Goal: Task Accomplishment & Management: Manage account settings

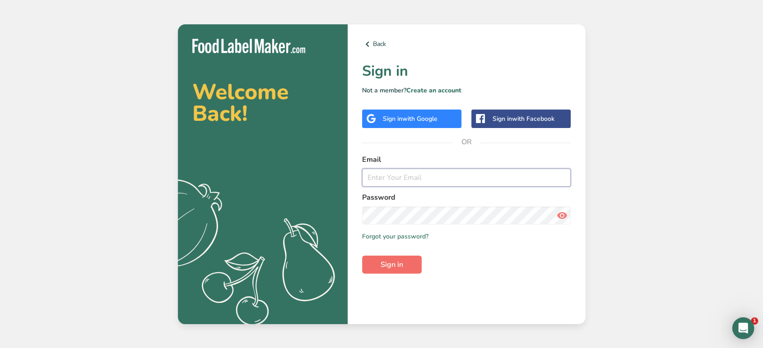
type input "[EMAIL_ADDRESS][DOMAIN_NAME]"
click at [390, 265] on span "Sign in" at bounding box center [391, 264] width 23 height 11
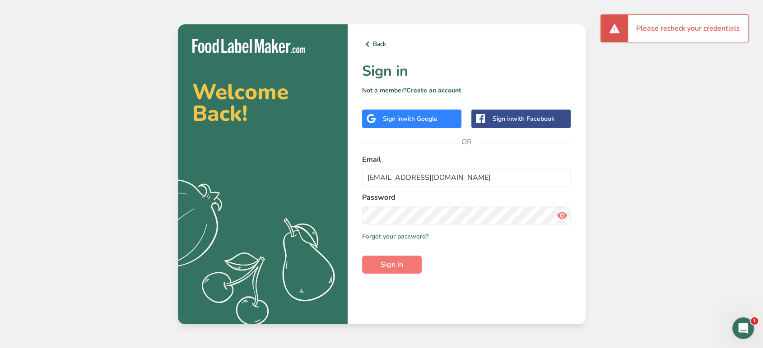
click at [410, 115] on span "with Google" at bounding box center [419, 119] width 35 height 9
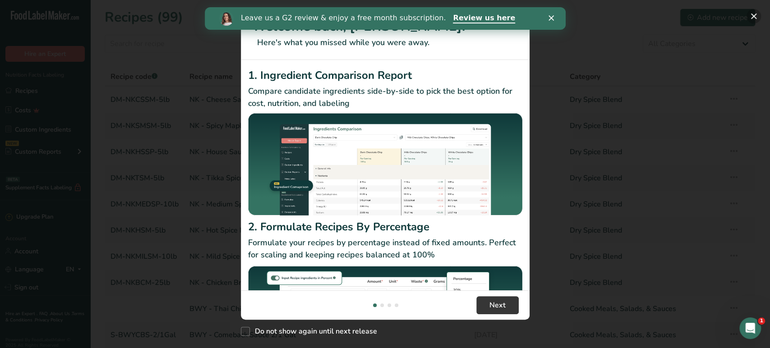
click at [755, 14] on button "New Features" at bounding box center [754, 16] width 14 height 14
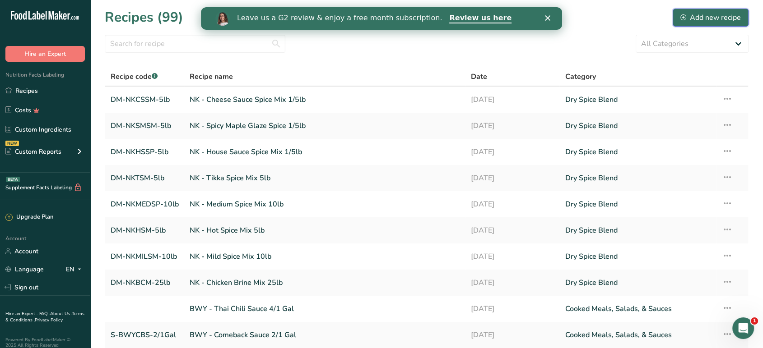
click at [708, 18] on div "Add new recipe" at bounding box center [710, 17] width 60 height 11
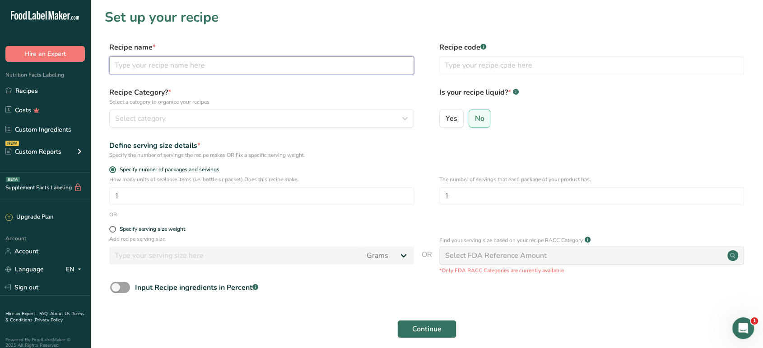
click at [335, 70] on input "text" at bounding box center [261, 65] width 305 height 18
type input "HGF - Complete Udon Mushroom Label"
click at [292, 115] on div "Select category" at bounding box center [258, 118] width 287 height 11
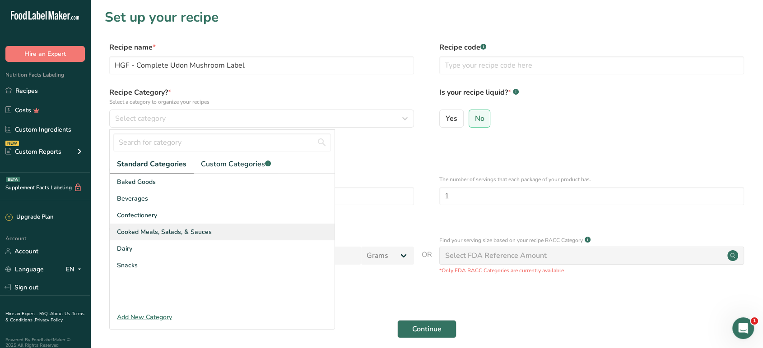
click at [187, 229] on span "Cooked Meals, Salads, & Sauces" at bounding box center [164, 231] width 95 height 9
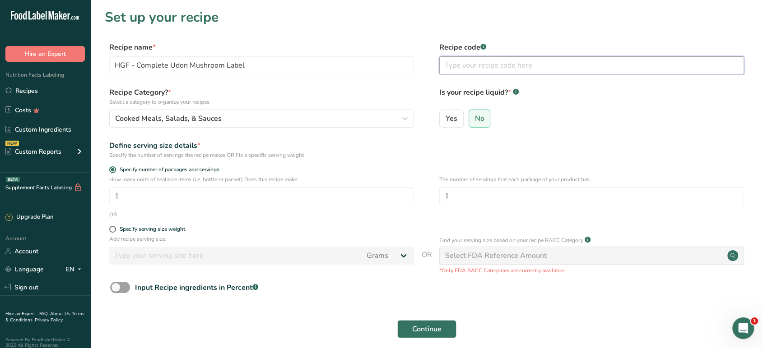
click at [461, 70] on input "text" at bounding box center [591, 65] width 305 height 18
type input "Complete Kit Nutrition Label"
click at [430, 324] on span "Continue" at bounding box center [426, 329] width 29 height 11
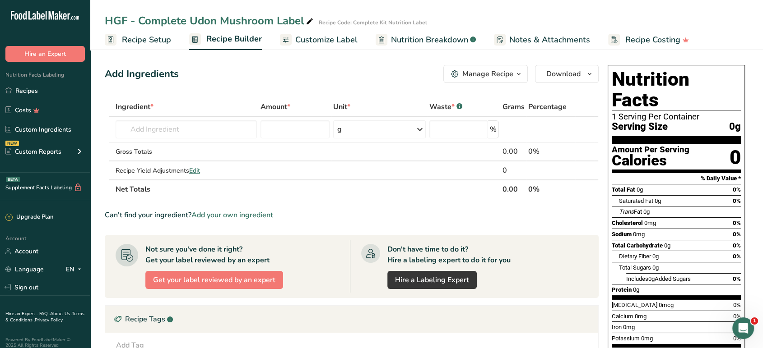
click at [341, 32] on link "Customize Label" at bounding box center [319, 40] width 78 height 20
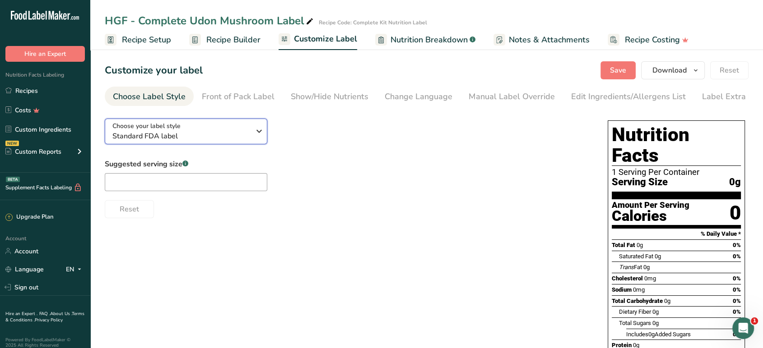
click at [247, 136] on span "Standard FDA label" at bounding box center [181, 136] width 138 height 11
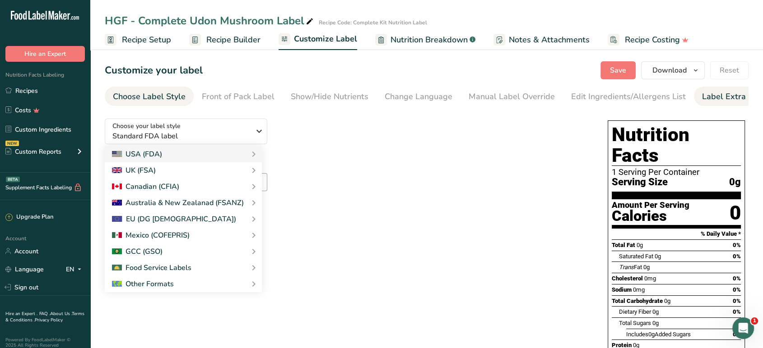
click at [714, 98] on div "Label Extra Info" at bounding box center [732, 97] width 60 height 12
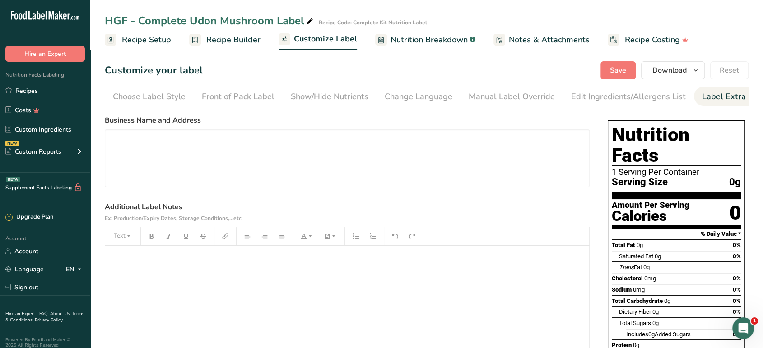
scroll to position [0, 12]
click at [241, 95] on div "Front of Pack Label" at bounding box center [226, 97] width 73 height 12
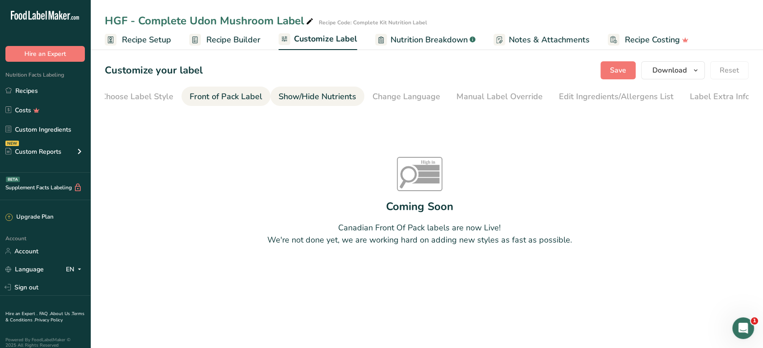
click at [303, 97] on div "Show/Hide Nutrients" at bounding box center [317, 97] width 78 height 12
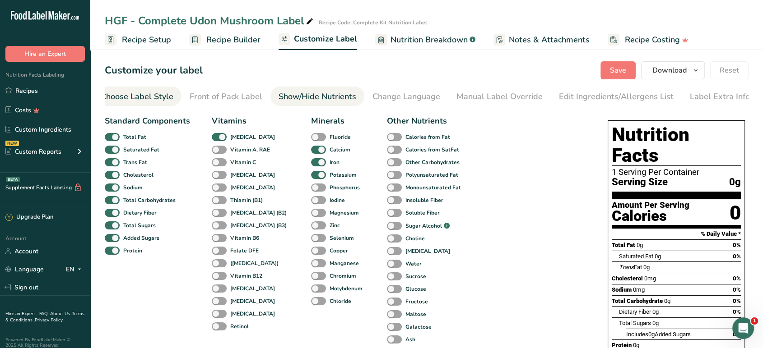
click at [171, 97] on div "Choose Label Style" at bounding box center [137, 97] width 73 height 12
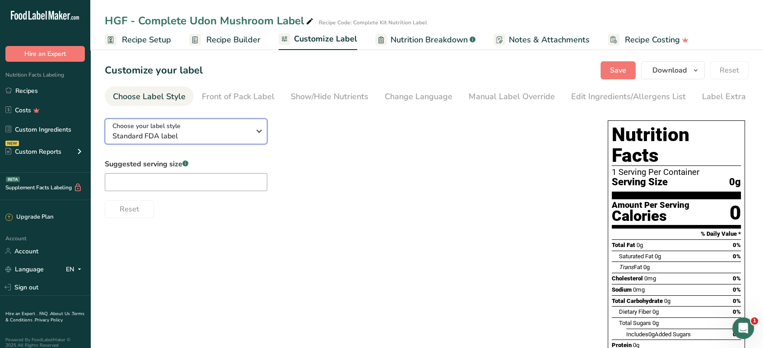
click at [255, 139] on icon "button" at bounding box center [259, 131] width 11 height 16
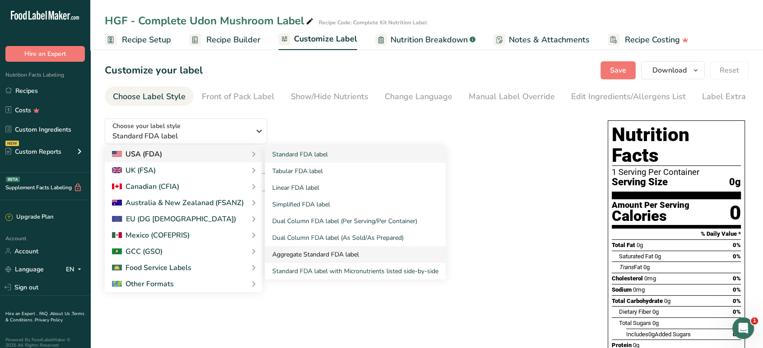
click at [321, 250] on link "Aggregate Standard FDA label" at bounding box center [355, 254] width 181 height 17
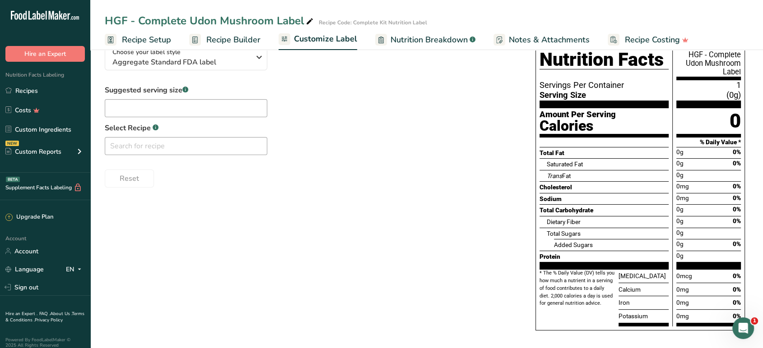
scroll to position [79, 0]
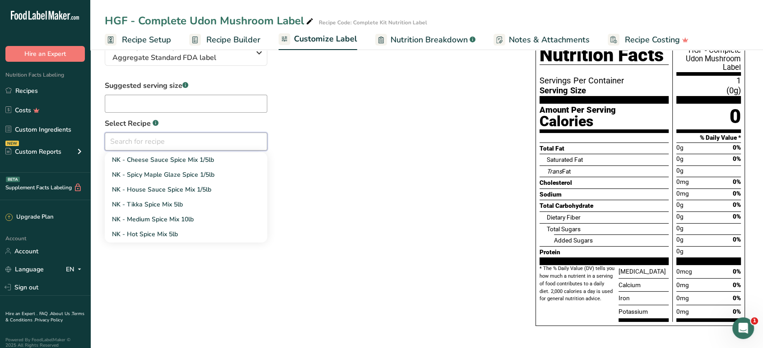
click at [236, 143] on input "text" at bounding box center [186, 142] width 162 height 18
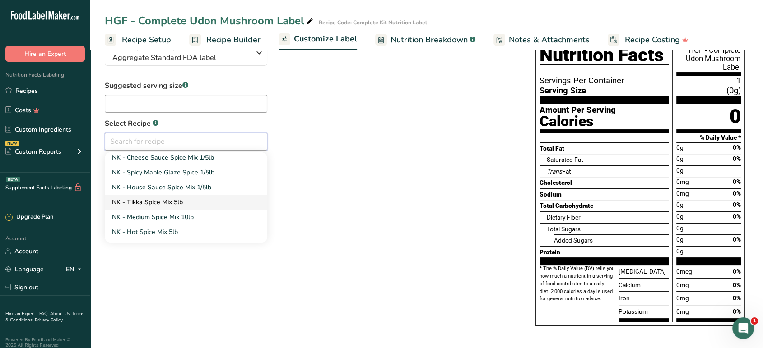
scroll to position [0, 0]
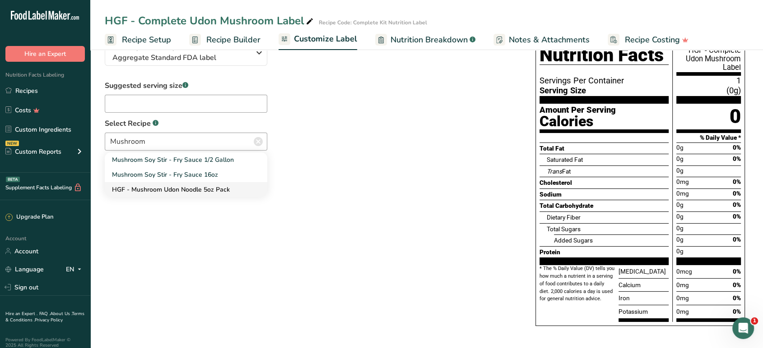
click at [183, 187] on span "HGF - Mushroom Udon Noodle 5oz Pack" at bounding box center [171, 189] width 118 height 9
type input "HGF - Mushroom Udon Noodle 5oz Pack"
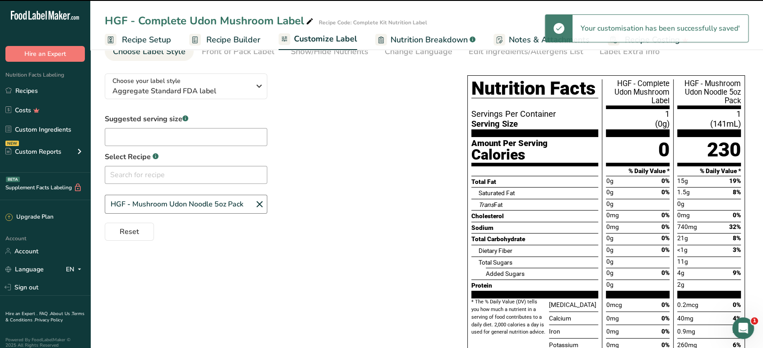
scroll to position [28, 0]
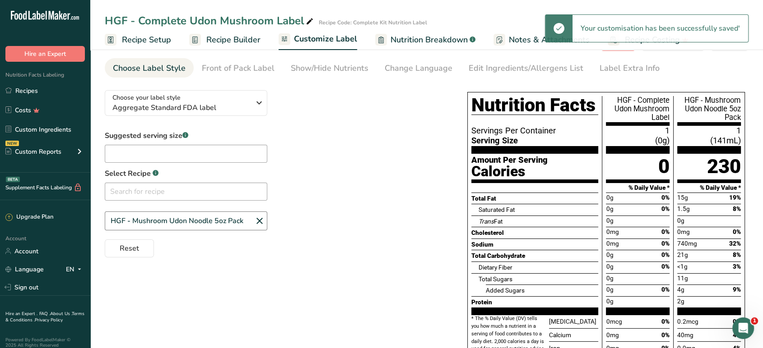
click at [194, 21] on div "HGF - Complete Udon Mushroom Label" at bounding box center [210, 21] width 210 height 16
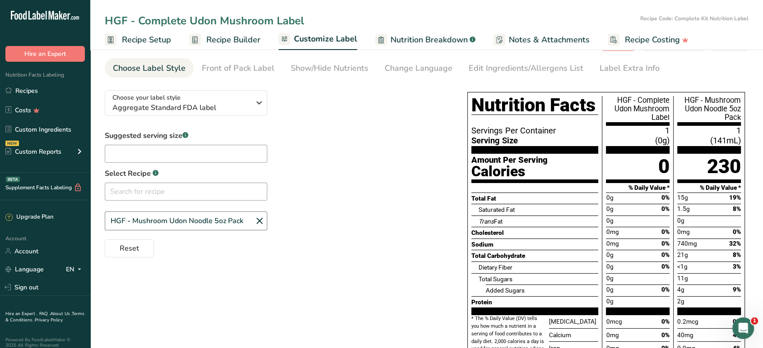
click at [234, 41] on span "Recipe Builder" at bounding box center [233, 40] width 54 height 12
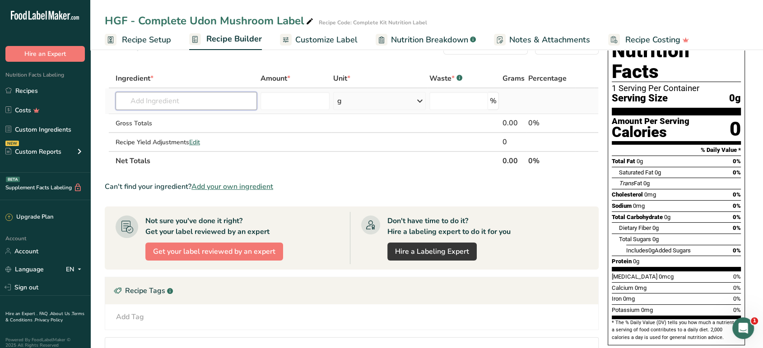
click at [228, 105] on input "text" at bounding box center [186, 101] width 141 height 18
click at [179, 104] on input "text" at bounding box center [186, 101] width 141 height 18
type input "Udon noodles"
click at [163, 134] on div "Add your own ingredient" at bounding box center [186, 134] width 127 height 9
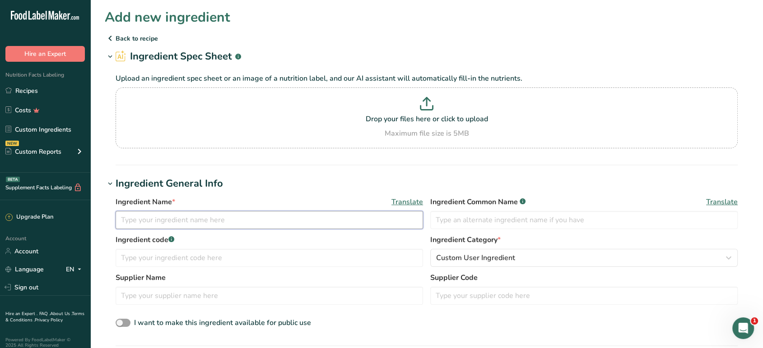
click at [201, 225] on input "text" at bounding box center [269, 220] width 307 height 18
type input "[PERSON_NAME]"
click at [496, 219] on input "text" at bounding box center [583, 220] width 307 height 18
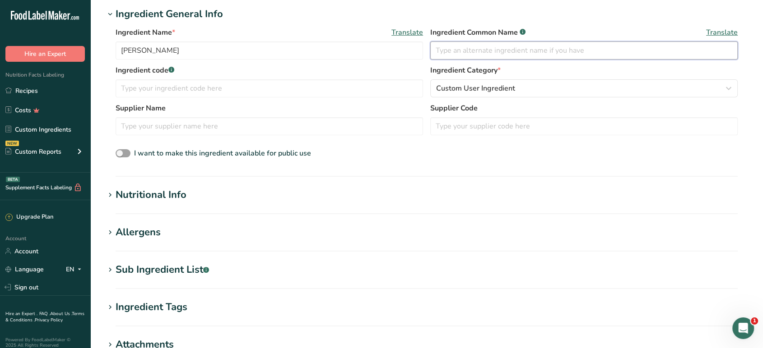
scroll to position [200, 0]
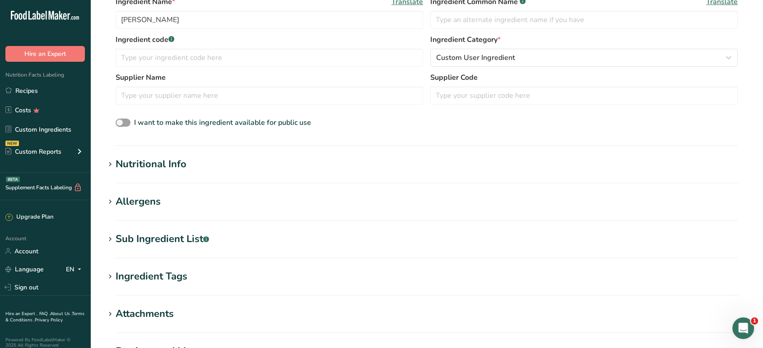
click at [204, 169] on h1 "Nutritional Info" at bounding box center [426, 164] width 643 height 15
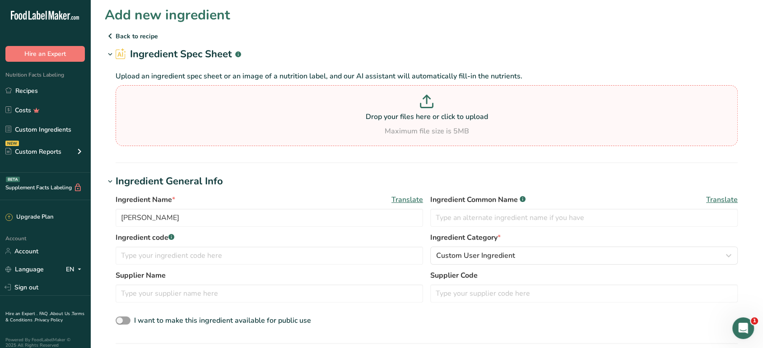
scroll to position [0, 0]
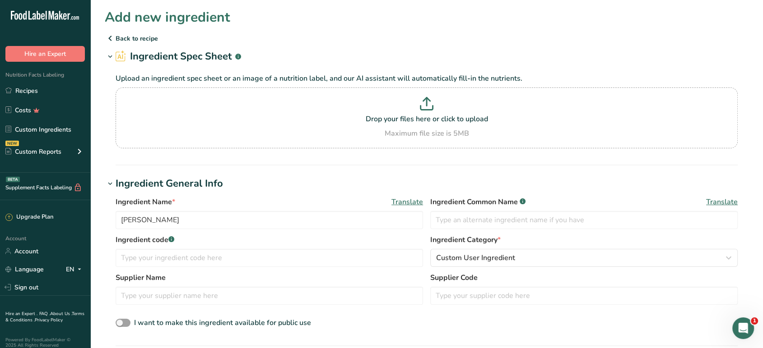
click at [131, 40] on p "Back to recipe" at bounding box center [426, 38] width 643 height 11
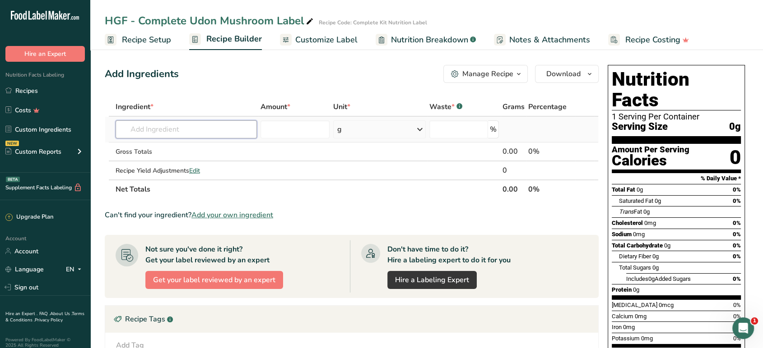
click at [219, 126] on input "text" at bounding box center [186, 129] width 141 height 18
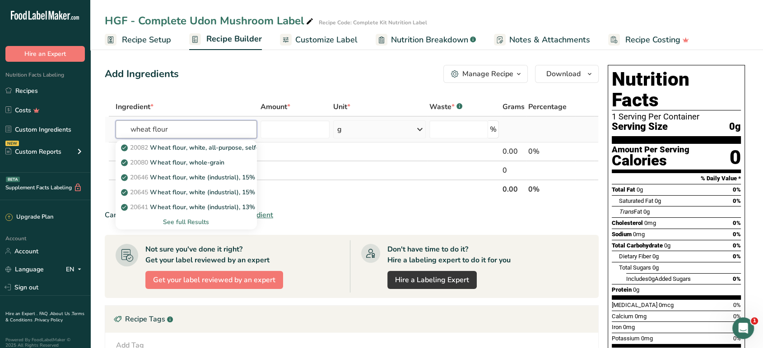
click at [228, 126] on input "wheat flour" at bounding box center [186, 129] width 141 height 18
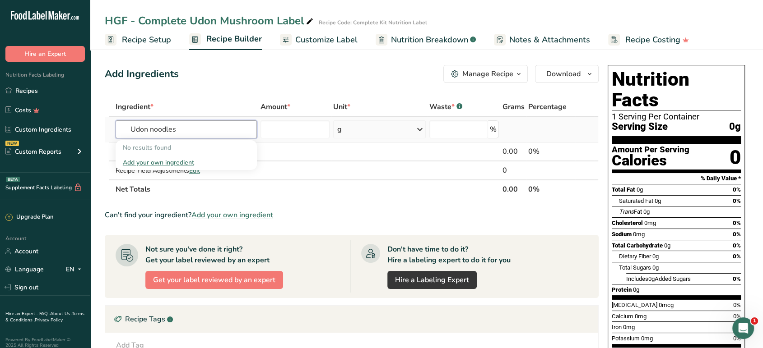
type input "Udon noodles"
click at [181, 163] on div "Add your own ingredient" at bounding box center [186, 162] width 127 height 9
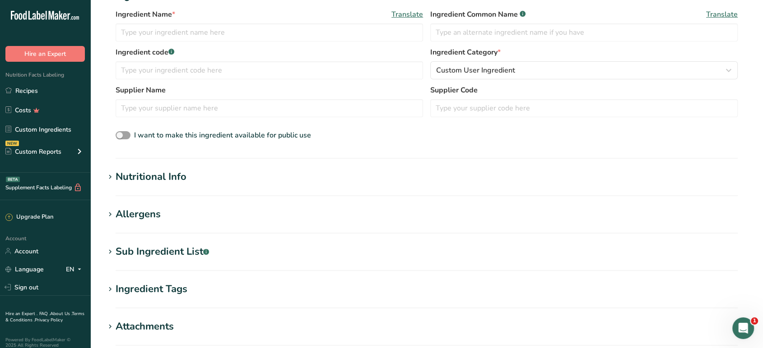
scroll to position [200, 0]
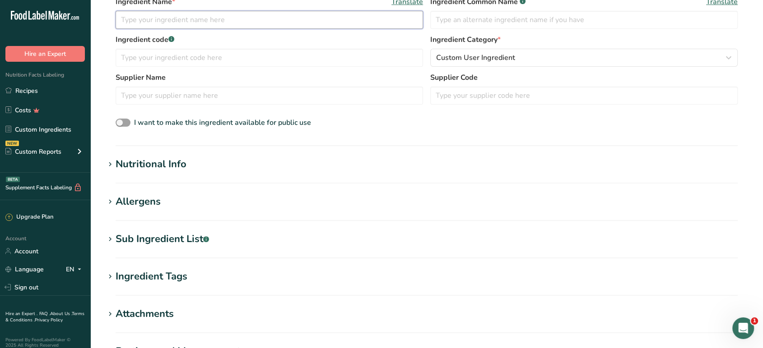
click at [230, 18] on input "text" at bounding box center [269, 20] width 307 height 18
type input "[PERSON_NAME]"
click at [160, 163] on div "Nutritional Info" at bounding box center [151, 164] width 71 height 15
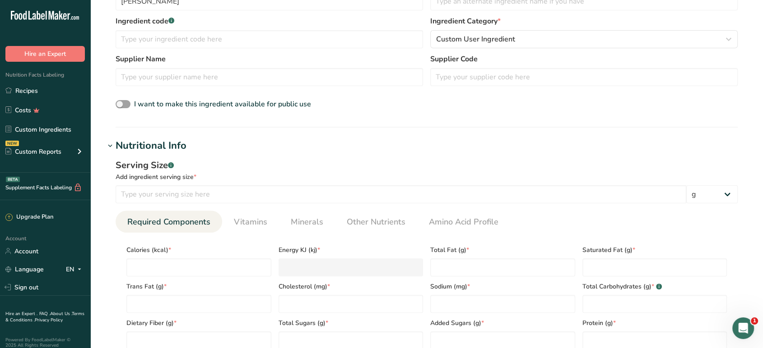
scroll to position [250, 0]
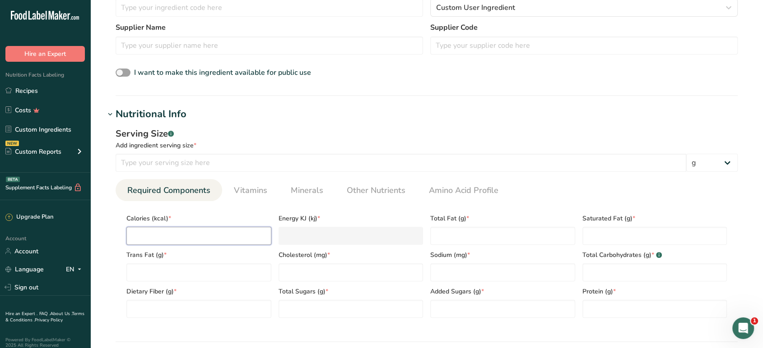
click at [221, 234] on input "number" at bounding box center [198, 236] width 145 height 18
type input "2"
type KJ "8.4"
type input "22"
type KJ "92"
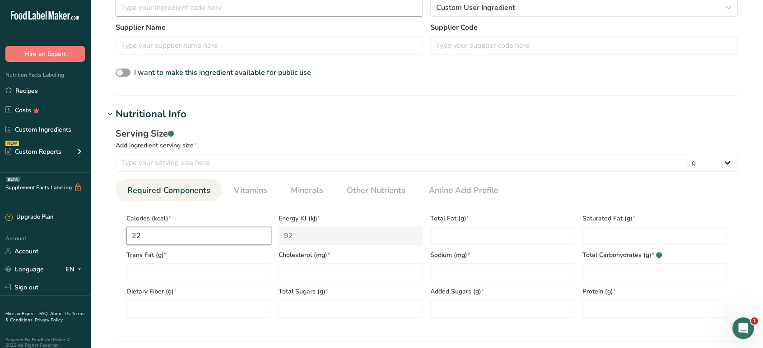
type input "220"
type KJ "920.5"
type input "220"
click at [472, 230] on Fat "number" at bounding box center [502, 236] width 145 height 18
type Fat "9"
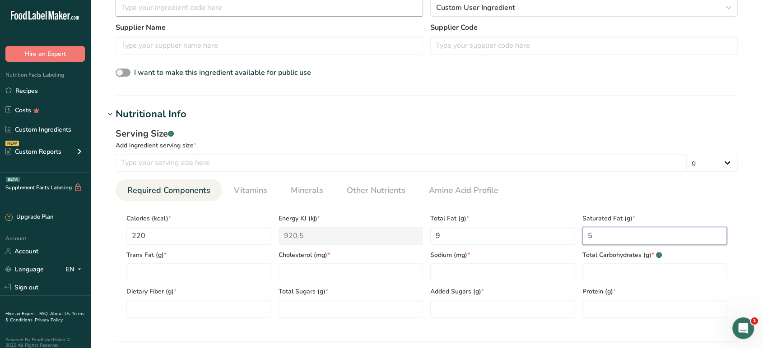
type Fat "5"
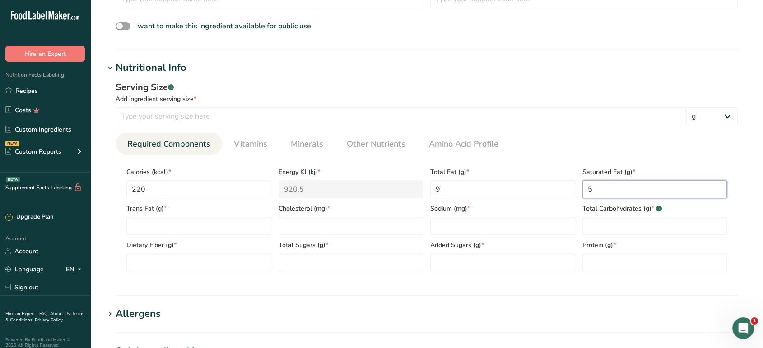
scroll to position [301, 0]
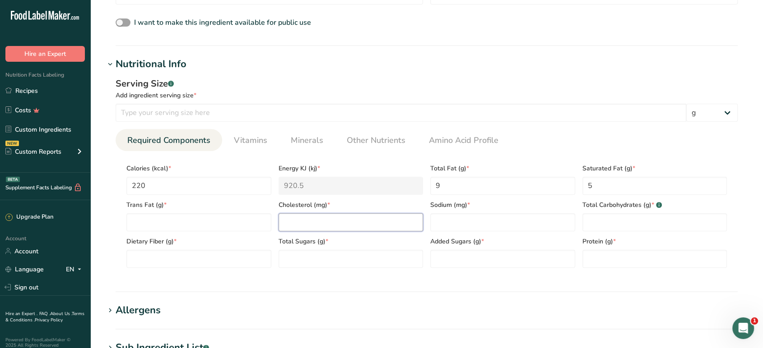
click at [363, 218] on input "number" at bounding box center [350, 222] width 145 height 18
type input "0"
click at [180, 233] on div "Dietary Fiber (g) *" at bounding box center [199, 249] width 152 height 37
click at [182, 222] on Fat "number" at bounding box center [198, 222] width 145 height 18
type Fat "0"
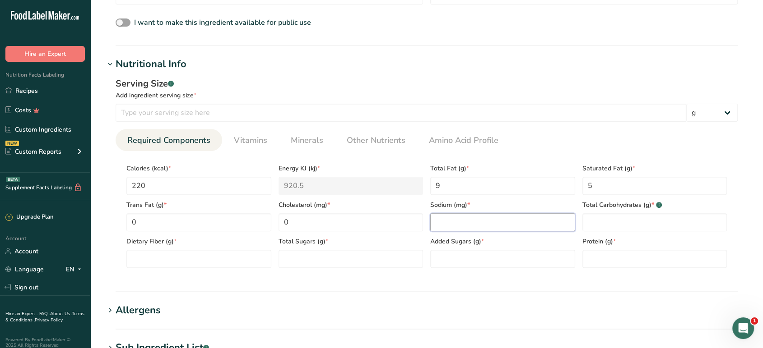
click at [504, 220] on input "number" at bounding box center [502, 222] width 145 height 18
type input "540"
click at [615, 223] on Carbohydrates "number" at bounding box center [654, 222] width 145 height 18
type Carbohydrates "30"
click at [151, 252] on Fiber "number" at bounding box center [198, 259] width 145 height 18
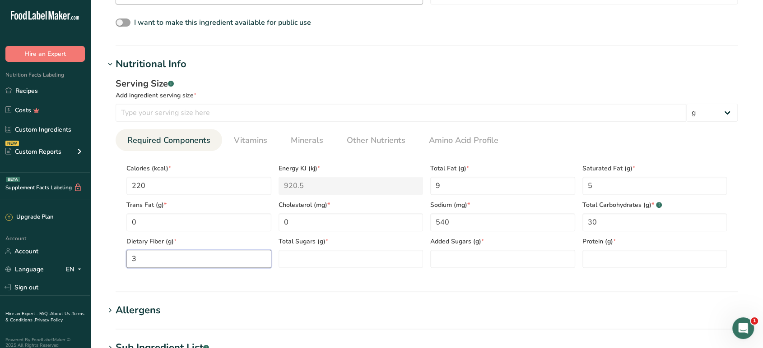
type Fiber "3"
click at [303, 261] on Sugars "number" at bounding box center [350, 259] width 145 height 18
type Sugars "4"
click at [522, 256] on Sugars "number" at bounding box center [502, 259] width 145 height 18
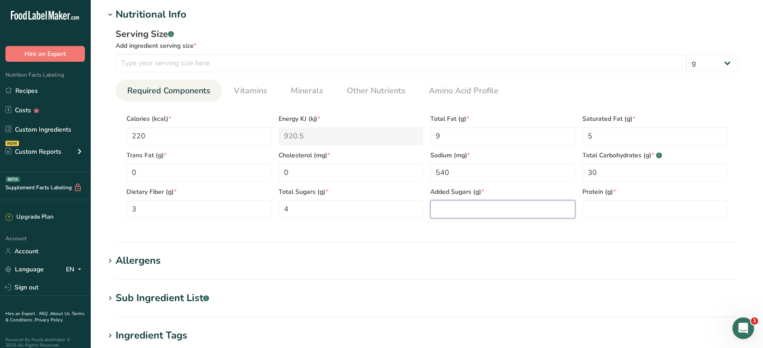
scroll to position [351, 0]
type Sugars "3"
click at [610, 203] on input "number" at bounding box center [654, 209] width 145 height 18
type input "5"
click at [587, 239] on section "Nutritional Info Serving Size .a-a{fill:#347362;}.b-a{fill:#fff;} Add ingredien…" at bounding box center [426, 125] width 643 height 236
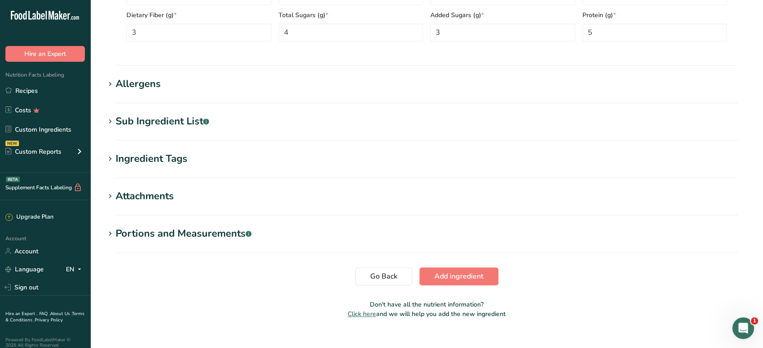
scroll to position [541, 0]
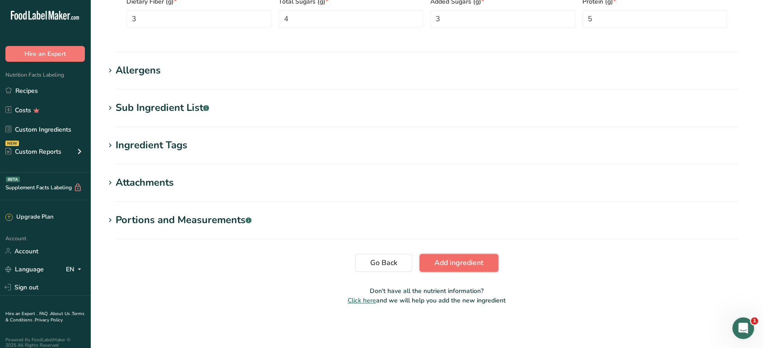
click at [475, 264] on span "Add ingredient" at bounding box center [458, 263] width 49 height 11
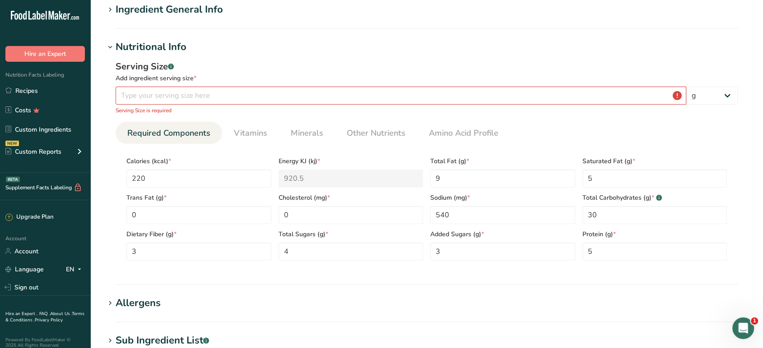
scroll to position [67, 0]
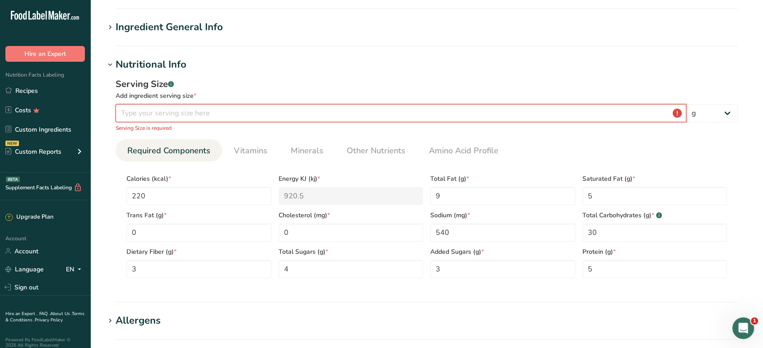
click at [229, 116] on input "number" at bounding box center [401, 113] width 570 height 18
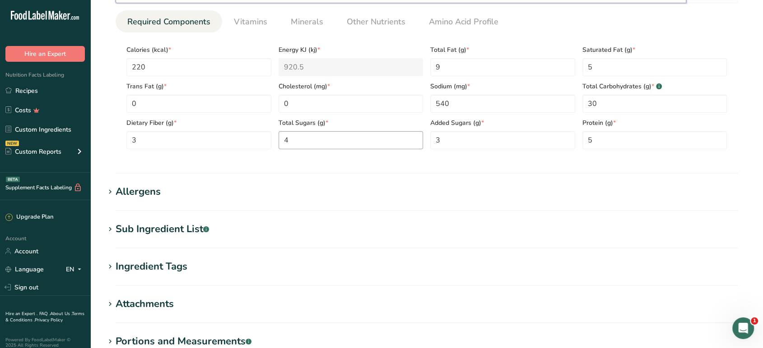
scroll to position [267, 0]
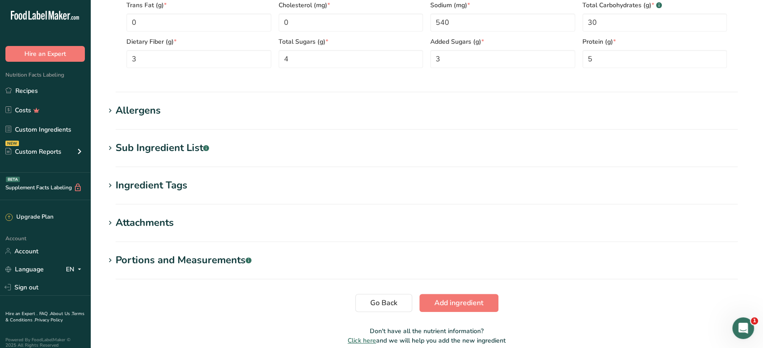
type input "0.9998"
click at [467, 301] on span "Add ingredient" at bounding box center [458, 303] width 49 height 11
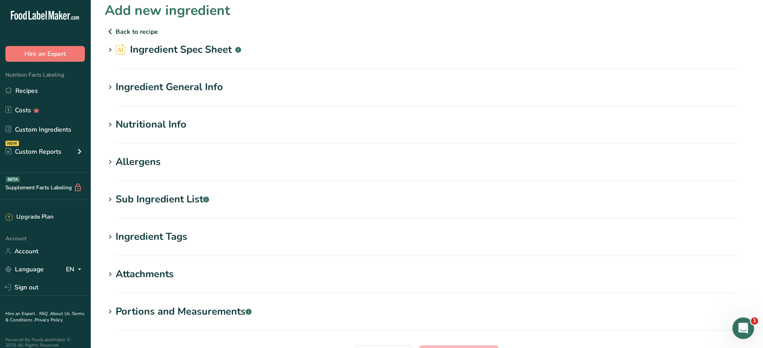
scroll to position [0, 0]
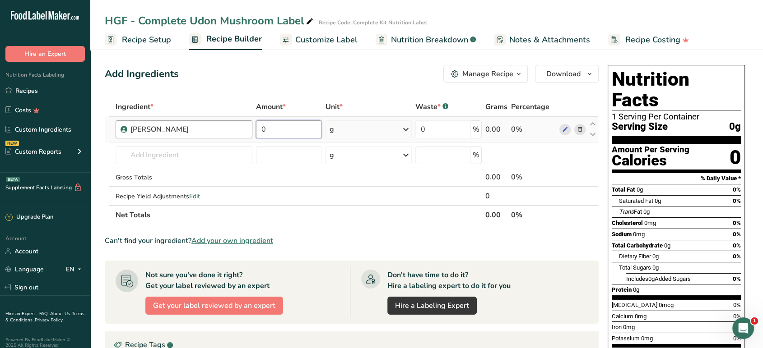
click at [192, 120] on body ".a-20{fill:#fff;} Hire an Expert Nutrition Facts Labeling Recipes Costs Custom …" at bounding box center [381, 279] width 763 height 559
type input "1"
click at [289, 90] on div "Add Ingredients Manage Recipe Delete Recipe Duplicate Recipe Scale Recipe Save …" at bounding box center [354, 302] width 499 height 483
click at [390, 131] on div "g" at bounding box center [368, 129] width 87 height 18
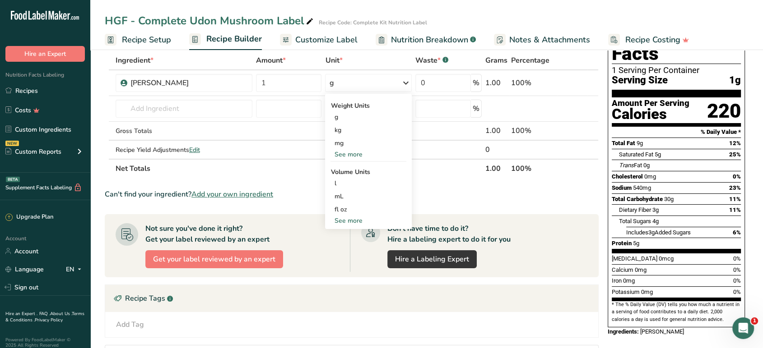
scroll to position [50, 0]
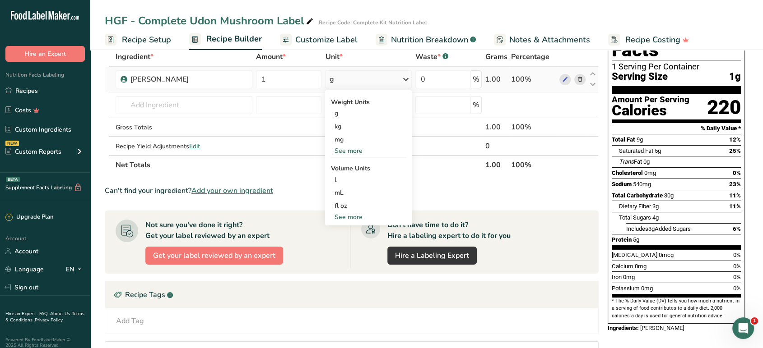
click at [345, 216] on div "See more" at bounding box center [368, 217] width 76 height 9
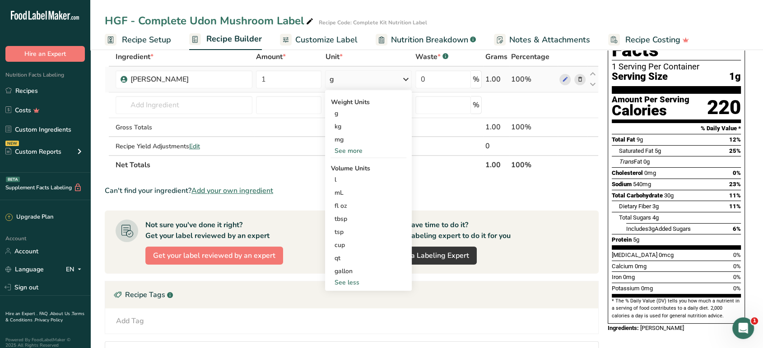
click at [357, 148] on div "See more" at bounding box center [368, 150] width 76 height 9
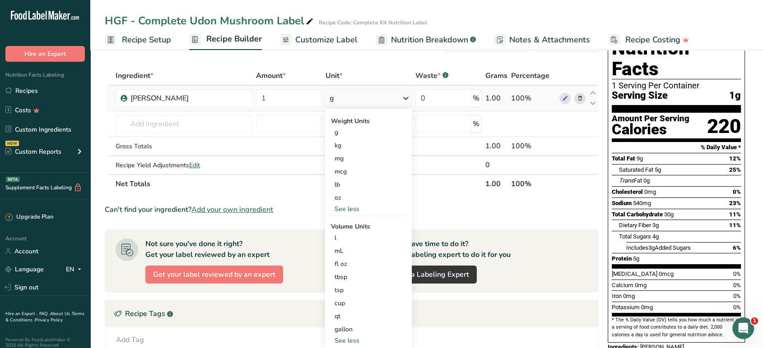
scroll to position [0, 0]
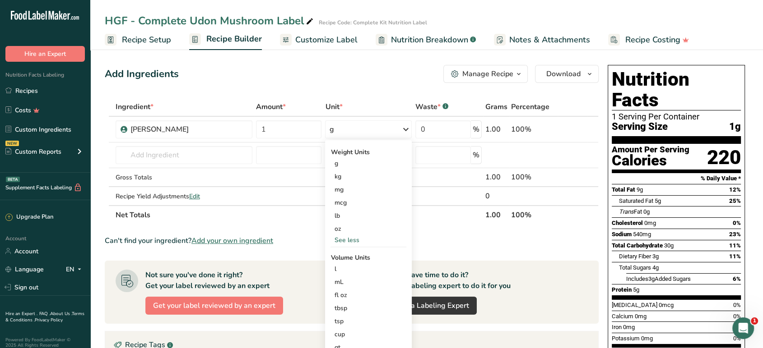
click at [386, 66] on div "Add Ingredients Manage Recipe Delete Recipe Duplicate Recipe Scale Recipe Save …" at bounding box center [352, 74] width 494 height 18
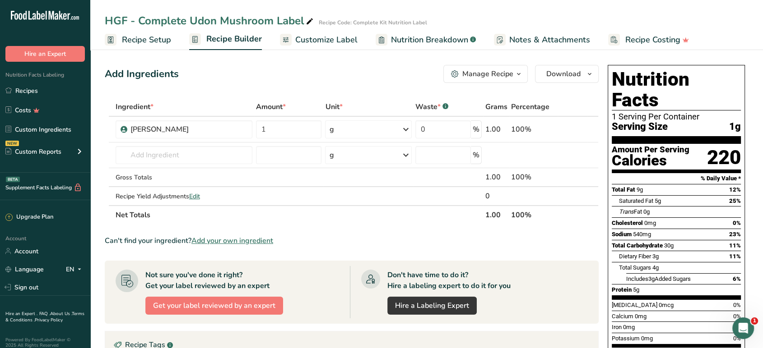
click at [151, 37] on span "Recipe Setup" at bounding box center [146, 40] width 49 height 12
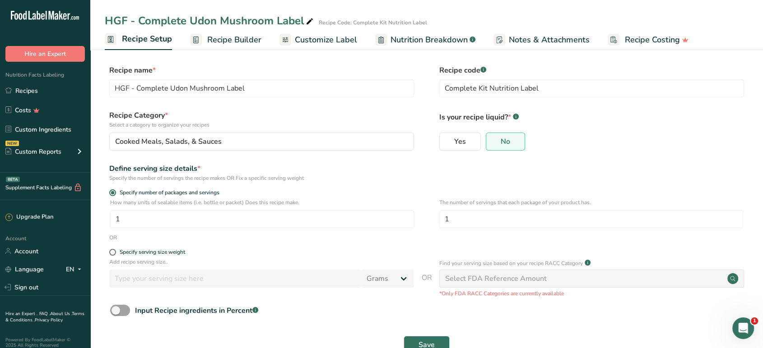
click at [228, 46] on span "Recipe Builder" at bounding box center [234, 40] width 54 height 12
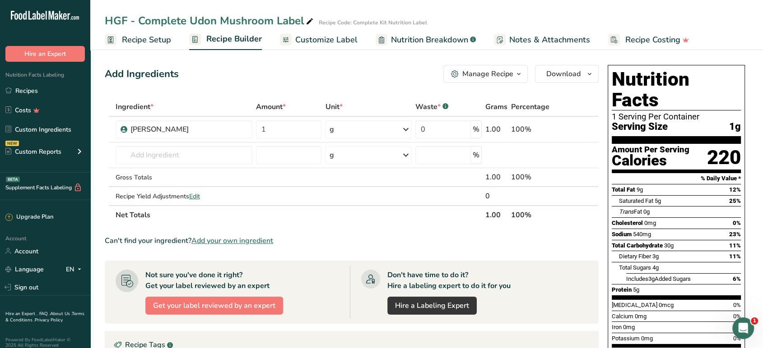
click at [322, 42] on span "Customize Label" at bounding box center [326, 40] width 62 height 12
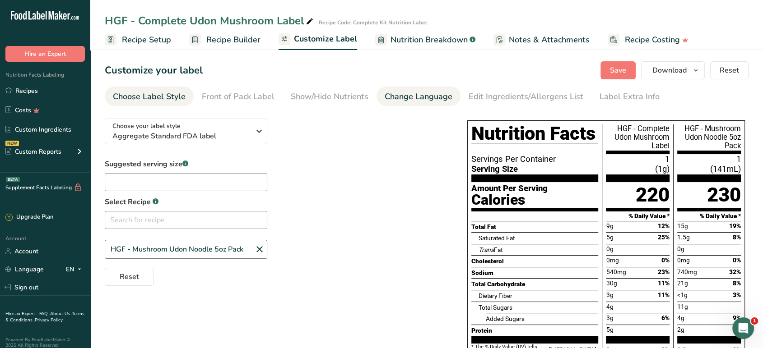
click at [422, 97] on div "Change Language" at bounding box center [418, 97] width 68 height 12
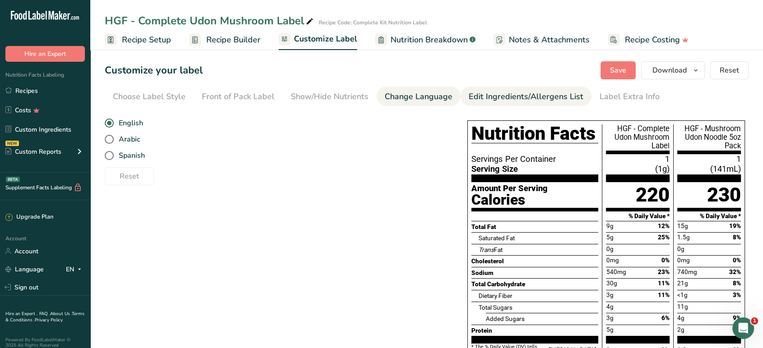
click at [546, 93] on div "Edit Ingredients/Allergens List" at bounding box center [525, 97] width 115 height 12
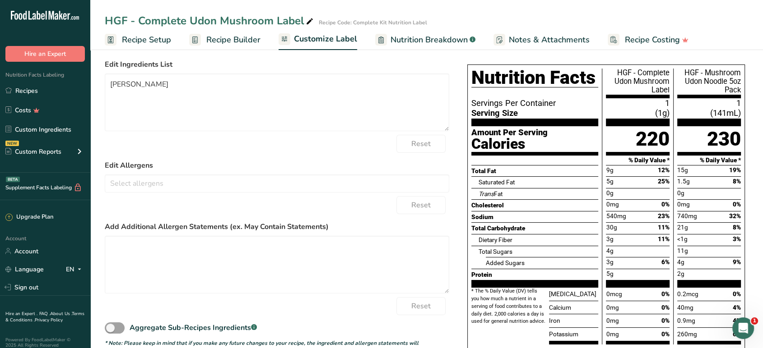
scroll to position [24, 0]
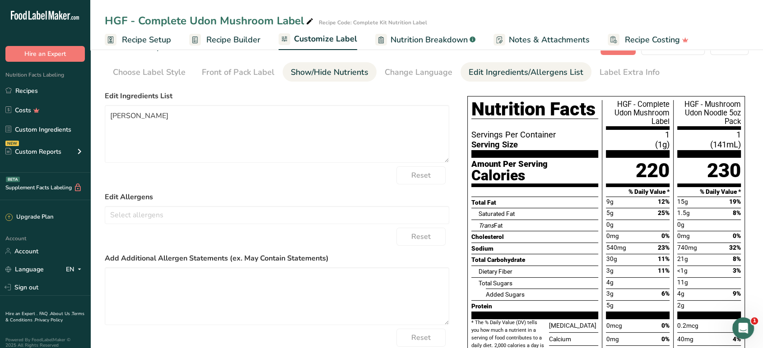
click at [311, 67] on div "Show/Hide Nutrients" at bounding box center [330, 72] width 78 height 12
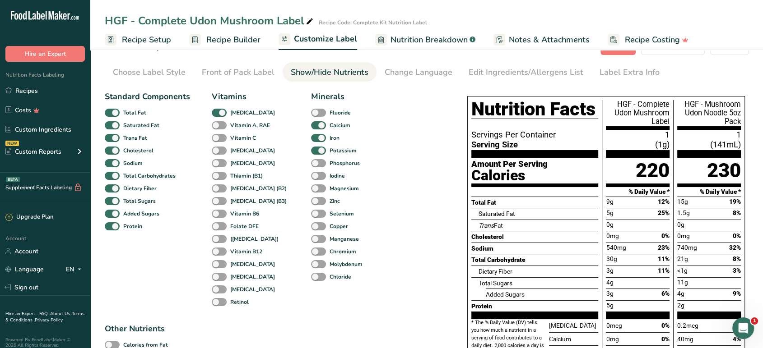
click at [138, 44] on span "Recipe Setup" at bounding box center [146, 40] width 49 height 12
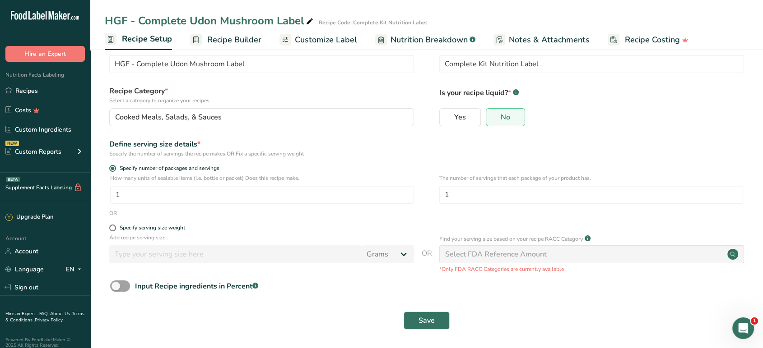
click at [242, 36] on span "Recipe Builder" at bounding box center [234, 40] width 54 height 12
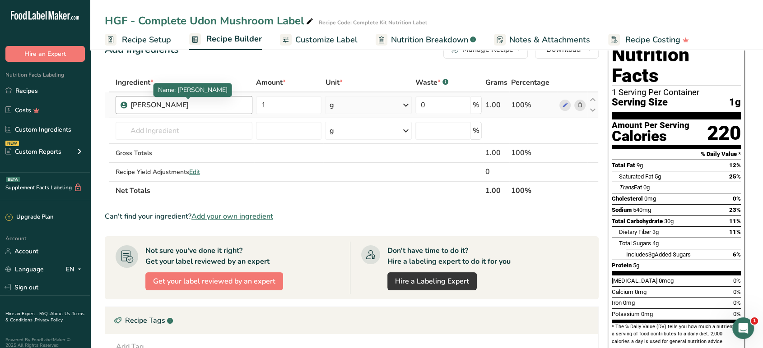
click at [231, 106] on div "[PERSON_NAME]" at bounding box center [186, 105] width 113 height 11
click at [582, 101] on icon at bounding box center [579, 105] width 6 height 9
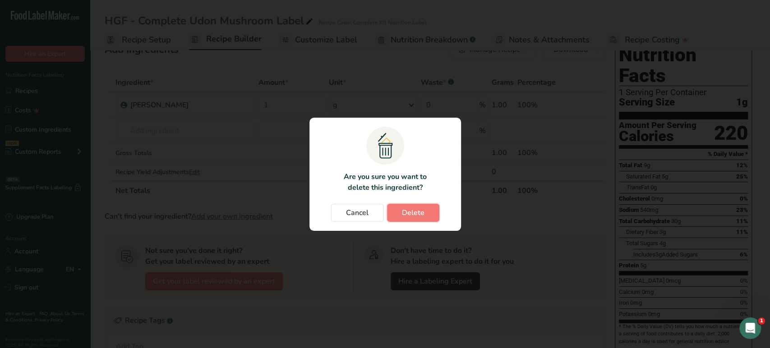
click at [411, 210] on span "Delete" at bounding box center [413, 213] width 23 height 11
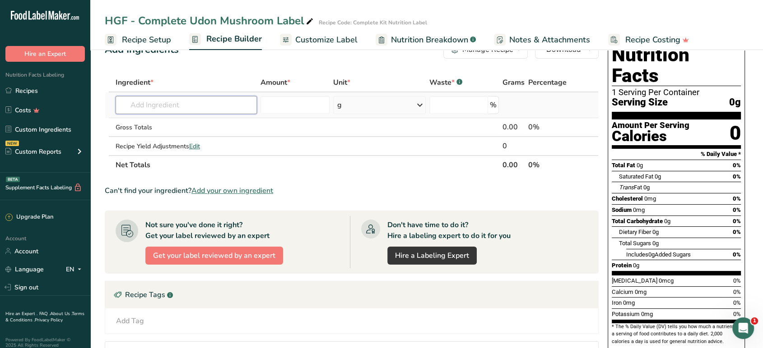
click at [230, 106] on input "text" at bounding box center [186, 105] width 141 height 18
click at [213, 187] on span "Add your own ingredient" at bounding box center [232, 190] width 82 height 11
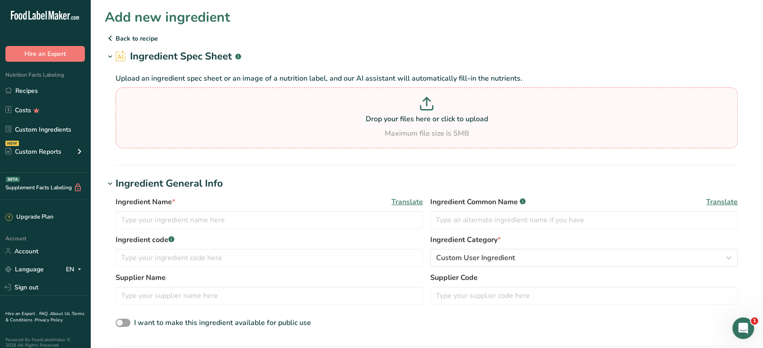
click at [405, 119] on p "Drop your files here or click to upload" at bounding box center [426, 119] width 617 height 11
click at [405, 119] on input "Drop your files here or click to upload Maximum file size is 5MB" at bounding box center [427, 118] width 622 height 61
type input "C:\fakepath\#06517 떡볶이떡 (왕) , 전지역용.pdf"
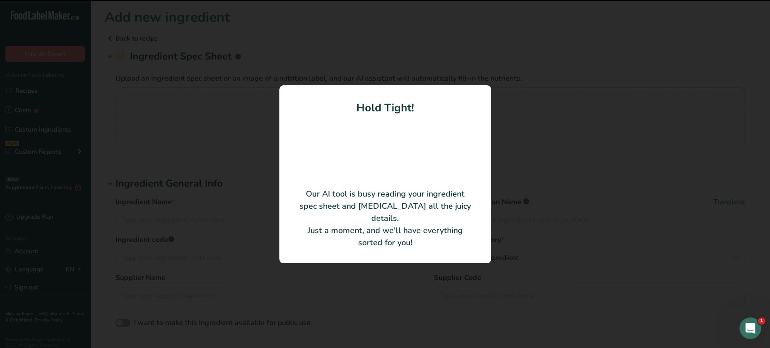
type input "Rice, Salt, [MEDICAL_DATA], [MEDICAL_DATA]"
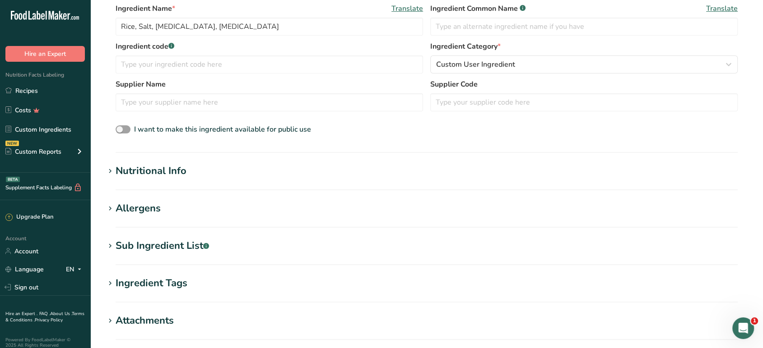
scroll to position [150, 0]
click at [192, 172] on h1 "Nutritional Info" at bounding box center [426, 170] width 643 height 15
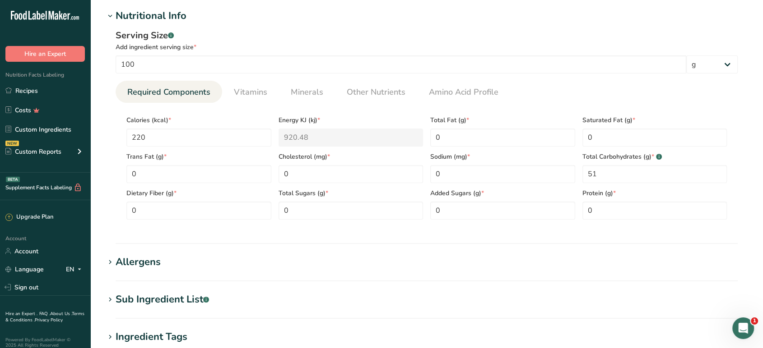
scroll to position [351, 0]
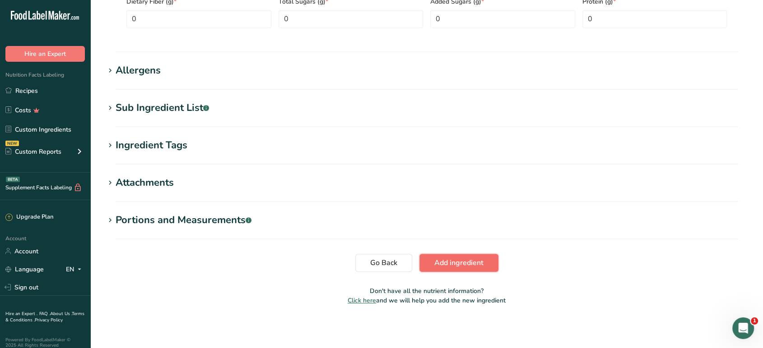
click at [479, 263] on span "Add ingredient" at bounding box center [458, 263] width 49 height 11
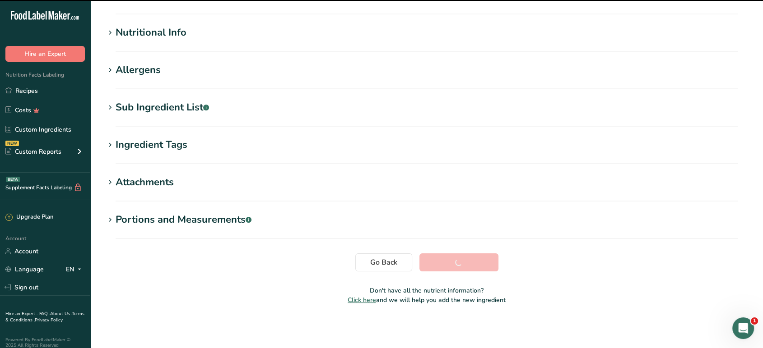
scroll to position [98, 0]
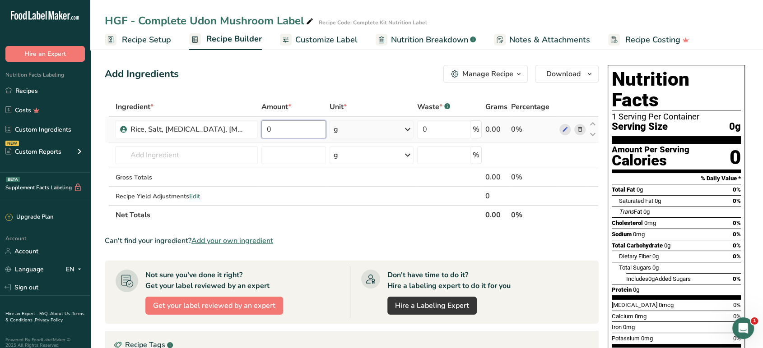
click at [285, 128] on input "0" at bounding box center [293, 129] width 64 height 18
click at [369, 236] on div "Can't find your ingredient? Add your own ingredient" at bounding box center [352, 241] width 494 height 11
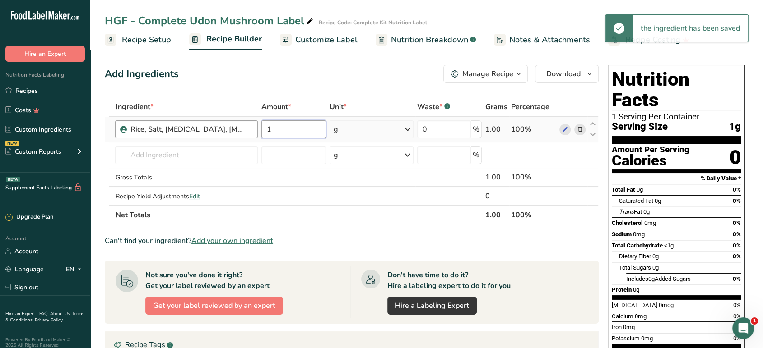
drag, startPoint x: 283, startPoint y: 128, endPoint x: 173, endPoint y: 126, distance: 110.1
click at [169, 128] on tr "Rice, Salt, [MEDICAL_DATA], [MEDICAL_DATA] 1 g Weight Units g kg mg See more Vo…" at bounding box center [351, 130] width 493 height 26
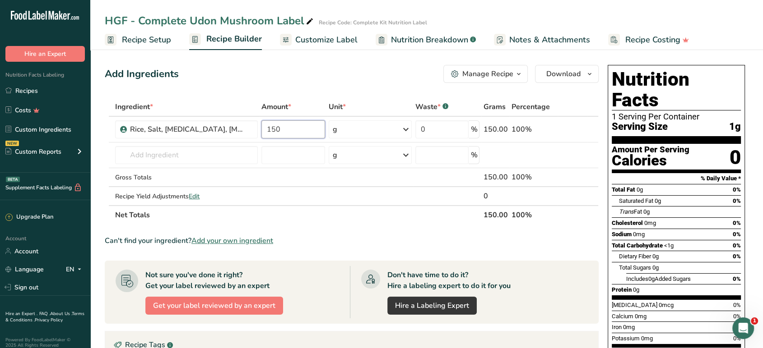
type input "150"
click at [411, 229] on section "Ingredient * Amount * Unit * Waste * .a-a{fill:#347362;}.b-a{fill:#fff;} Grams …" at bounding box center [352, 313] width 494 height 432
click at [208, 23] on div "HGF - Complete Udon Mushroom Label" at bounding box center [210, 21] width 210 height 16
drag, startPoint x: 138, startPoint y: 17, endPoint x: 401, endPoint y: 22, distance: 263.1
click at [401, 22] on input "HGF - Complete Udon Mushroom Label" at bounding box center [371, 21] width 532 height 16
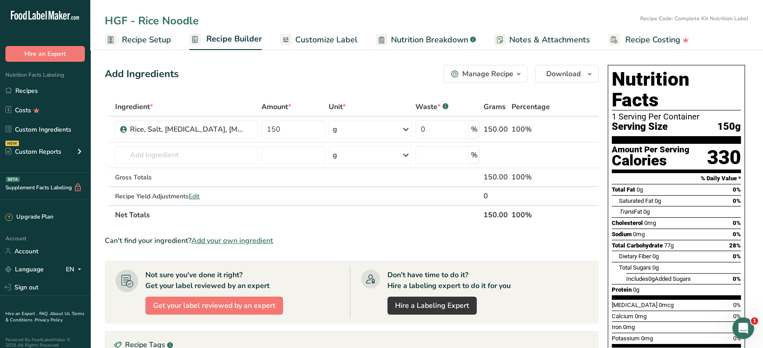
type input "HGF - Rice Noodle"
click at [382, 77] on div "Add Ingredients Manage Recipe Delete Recipe Duplicate Recipe Scale Recipe Save …" at bounding box center [352, 74] width 494 height 18
click at [142, 38] on span "Recipe Setup" at bounding box center [146, 40] width 49 height 12
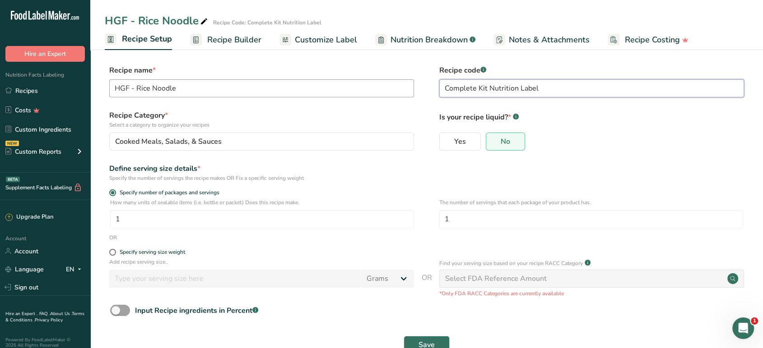
drag, startPoint x: 547, startPoint y: 90, endPoint x: 401, endPoint y: 88, distance: 146.2
click at [396, 88] on div "Recipe name * HGF - Rice Noodle Recipe code .a-a{fill:#347362;}.b-a{fill:#fff;}…" at bounding box center [426, 84] width 643 height 38
type input "HGF Rice Cake"
click at [178, 18] on div "HGF - Rice Noodle" at bounding box center [157, 21] width 105 height 16
click at [178, 18] on input "HGF - Rice Noodle" at bounding box center [371, 21] width 532 height 16
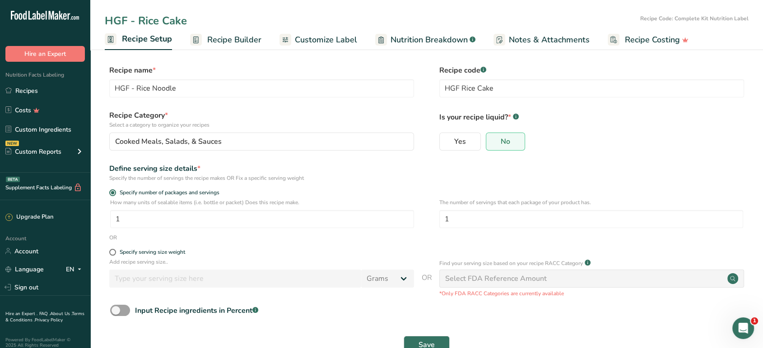
type input "HGF - Rice Cake"
click at [164, 59] on section "Recipe name * HGF - Rice Noodle Recipe code .a-a{fill:#347362;}.b-a{fill:#fff;}…" at bounding box center [426, 210] width 672 height 327
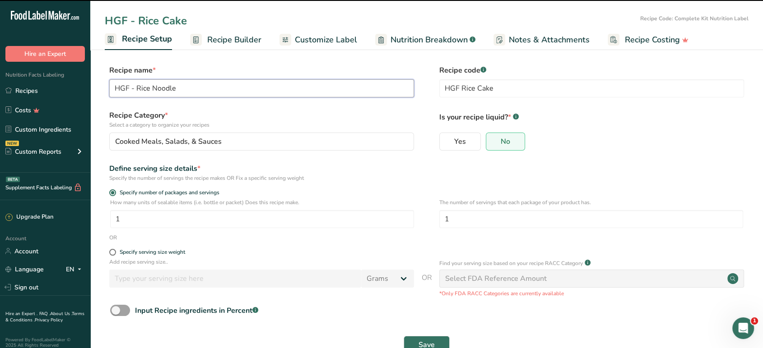
click at [170, 89] on input "HGF - Rice Noodle" at bounding box center [261, 88] width 305 height 18
type input "HGF - Rice Cake"
type input "Complete Kit Nutrition Label"
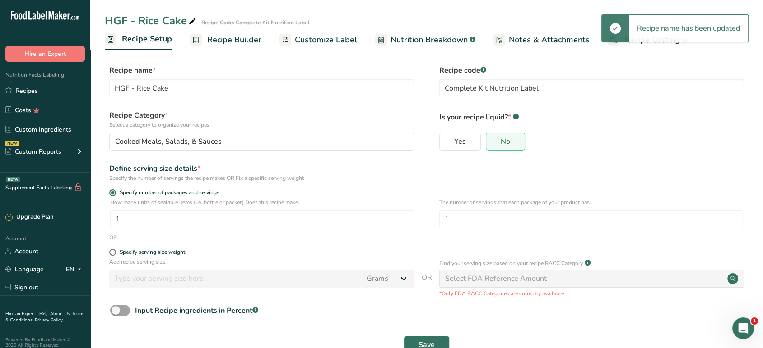
click at [224, 66] on label "Recipe name *" at bounding box center [261, 70] width 305 height 11
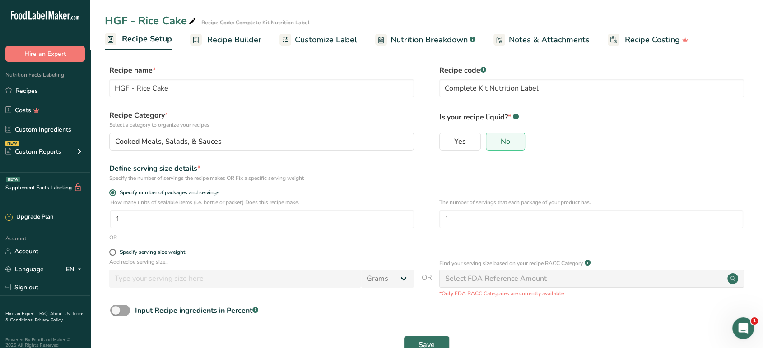
click at [225, 44] on span "Recipe Builder" at bounding box center [234, 40] width 54 height 12
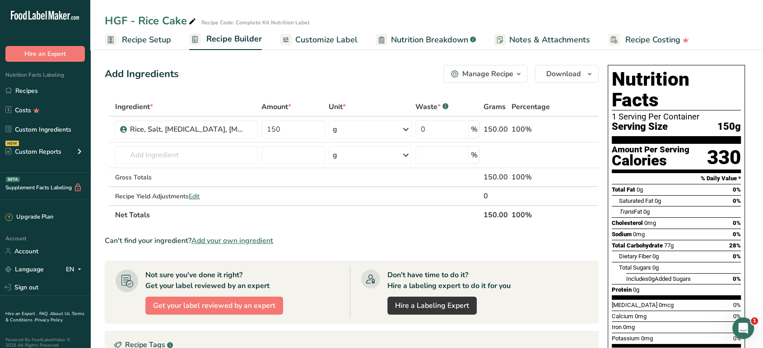
click at [380, 45] on icon at bounding box center [381, 39] width 5 height 11
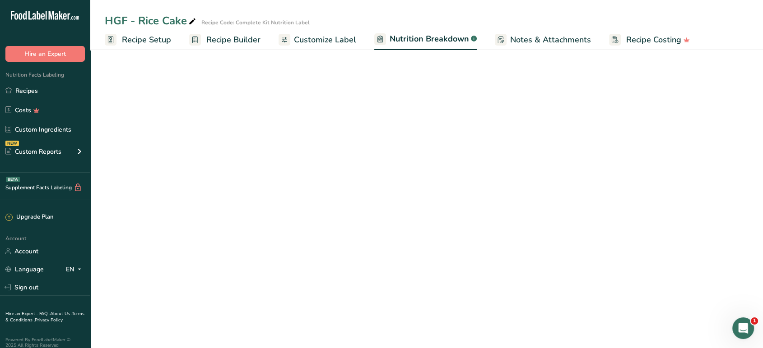
select select "Calories"
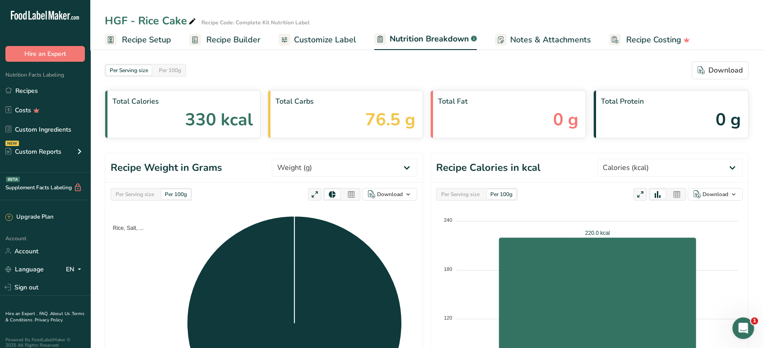
click at [344, 39] on span "Customize Label" at bounding box center [325, 40] width 62 height 12
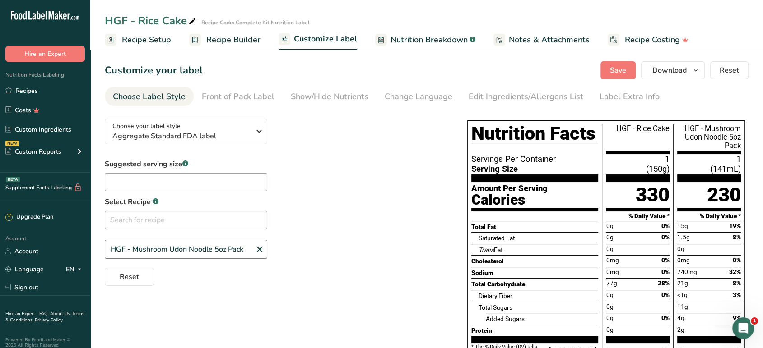
click at [633, 129] on div "HGF - Rice Cake" at bounding box center [637, 140] width 71 height 30
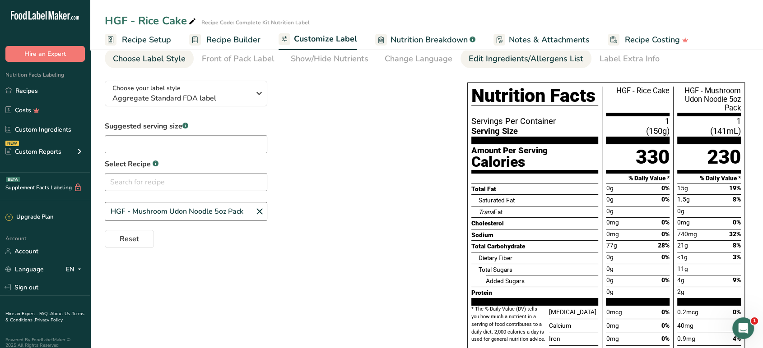
scroll to position [24, 0]
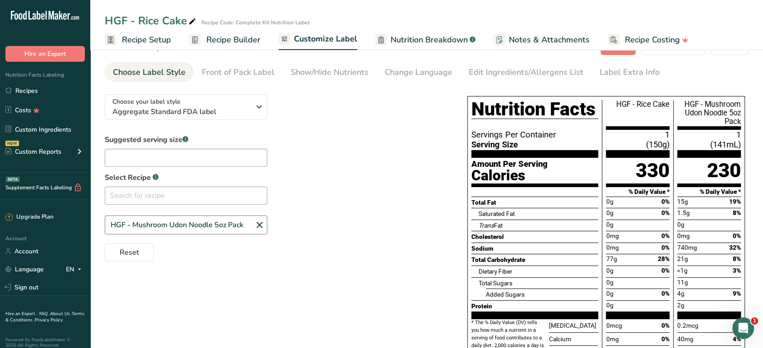
click at [218, 37] on span "Recipe Builder" at bounding box center [233, 40] width 54 height 12
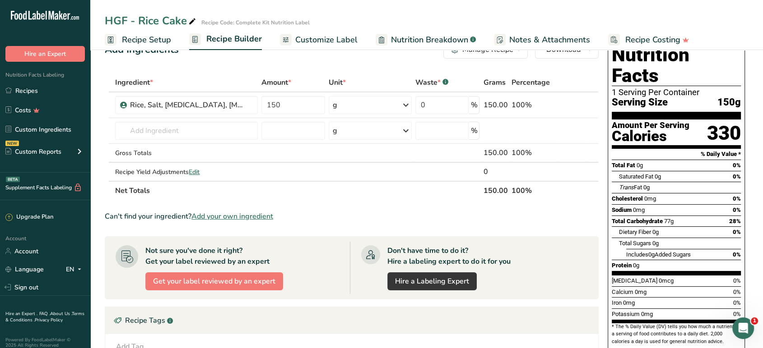
click at [679, 204] on div "Sodium 0mg 0%" at bounding box center [675, 209] width 129 height 11
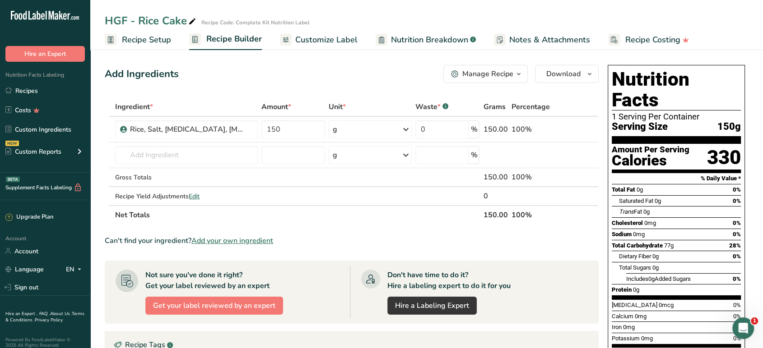
click at [516, 75] on icon "button" at bounding box center [518, 74] width 7 height 11
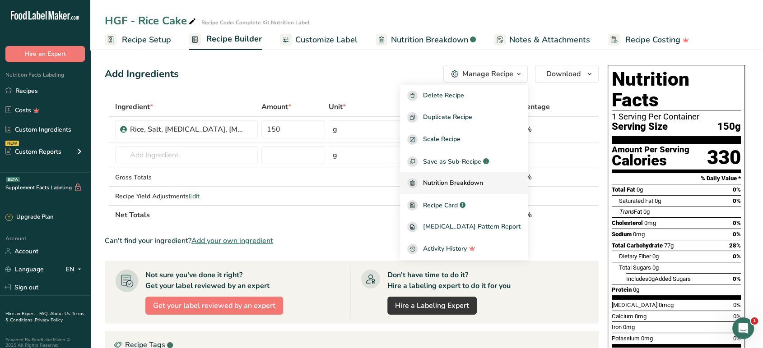
click at [483, 180] on span "Nutrition Breakdown" at bounding box center [453, 183] width 60 height 10
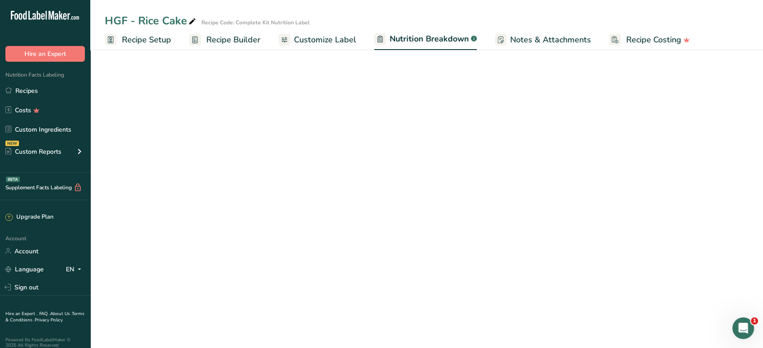
select select "Calories"
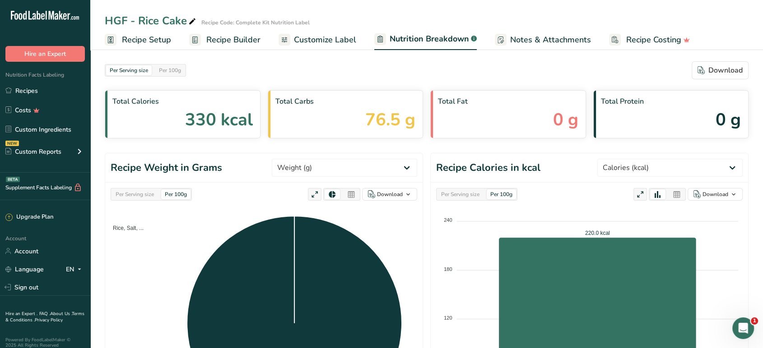
click at [313, 43] on span "Customize Label" at bounding box center [325, 40] width 62 height 12
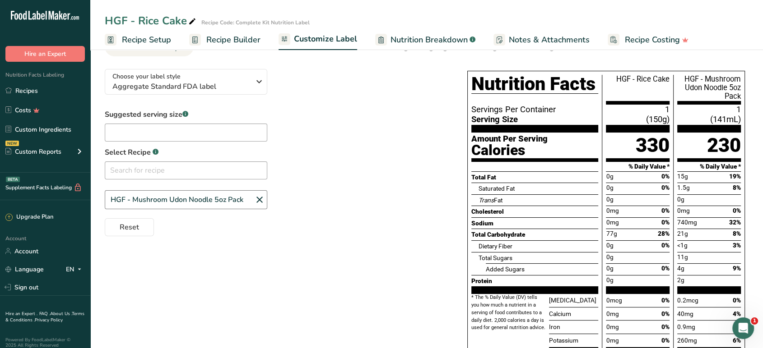
scroll to position [50, 0]
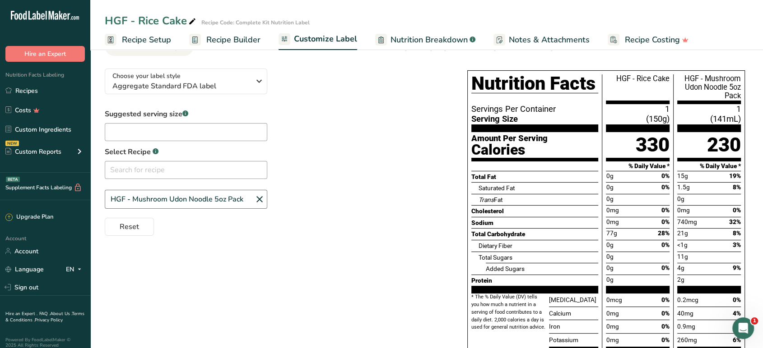
click at [188, 197] on div "HGF - Mushroom Udon Noodle 5oz Pack" at bounding box center [186, 199] width 162 height 19
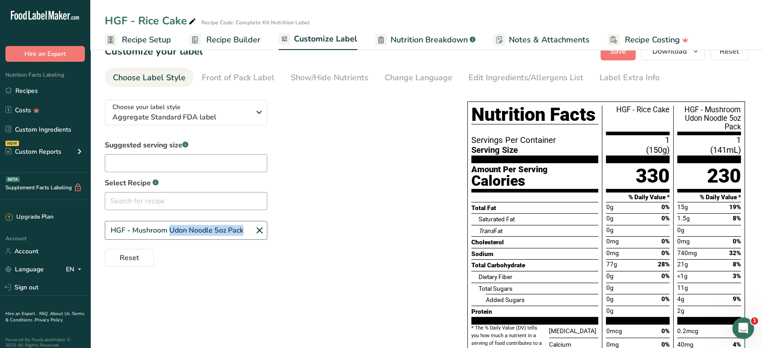
scroll to position [0, 0]
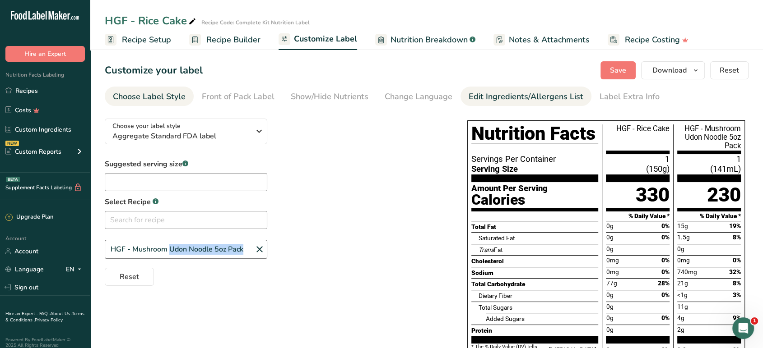
click at [528, 104] on link "Edit Ingredients/Allergens List" at bounding box center [525, 97] width 115 height 20
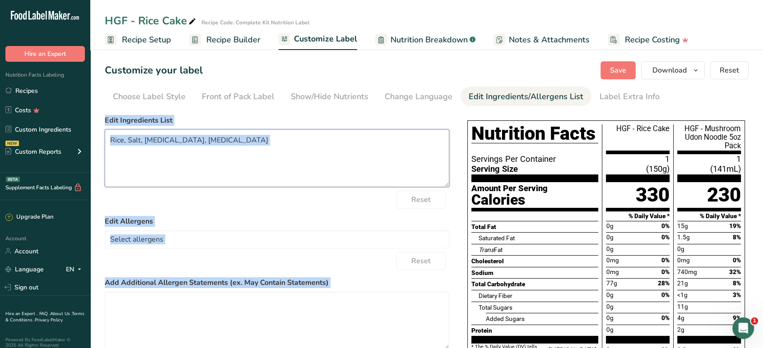
click at [318, 170] on textarea "Rice, Salt, [MEDICAL_DATA], [MEDICAL_DATA]" at bounding box center [277, 159] width 344 height 58
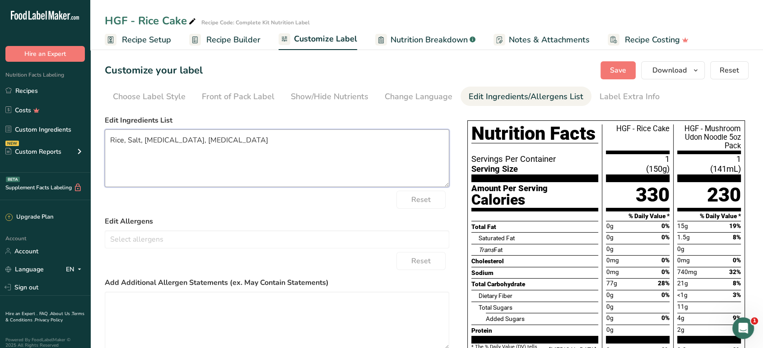
click at [112, 142] on textarea "Rice, Salt, [MEDICAL_DATA], [MEDICAL_DATA]" at bounding box center [277, 159] width 344 height 58
click at [287, 139] on textarea "Rice Cake (Rice, Salt, [MEDICAL_DATA], [MEDICAL_DATA]" at bounding box center [277, 159] width 344 height 58
type textarea "Rice Cake (Rice, Salt, [MEDICAL_DATA], [MEDICAL_DATA])"
click at [296, 123] on label "Edit Ingredients List" at bounding box center [277, 120] width 344 height 11
click at [606, 69] on button "Save" at bounding box center [617, 70] width 35 height 18
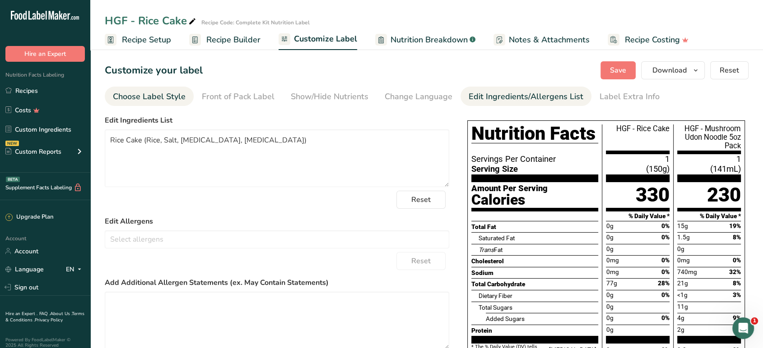
click at [158, 100] on div "Choose Label Style" at bounding box center [149, 97] width 73 height 12
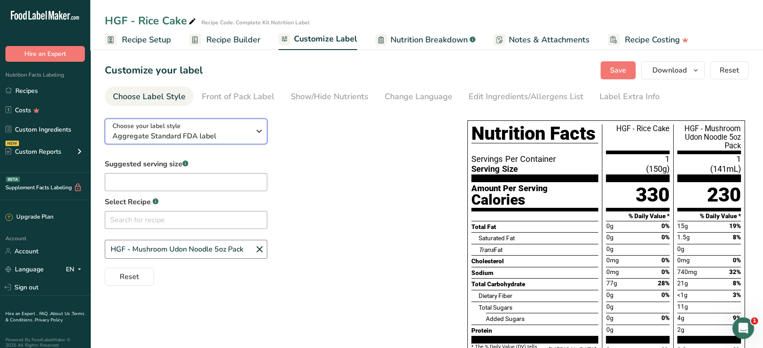
click at [181, 131] on span "Aggregate Standard FDA label" at bounding box center [181, 136] width 138 height 11
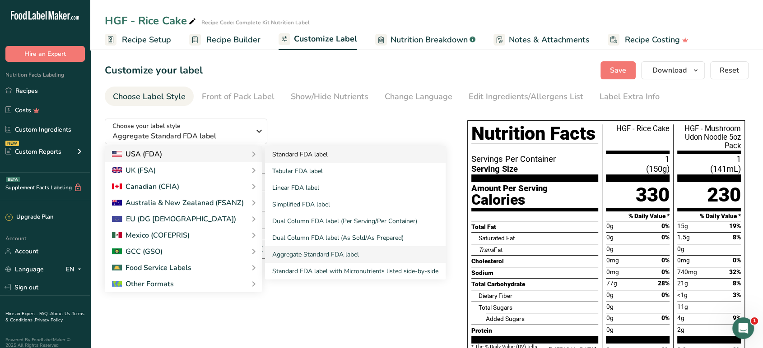
click at [284, 153] on link "Standard FDA label" at bounding box center [355, 154] width 181 height 17
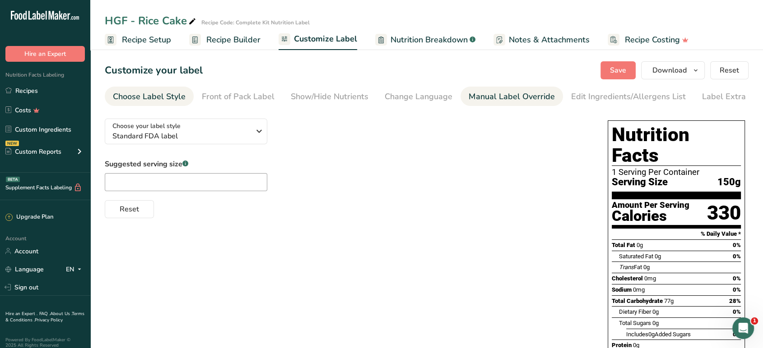
click at [543, 97] on div "Manual Label Override" at bounding box center [511, 97] width 86 height 12
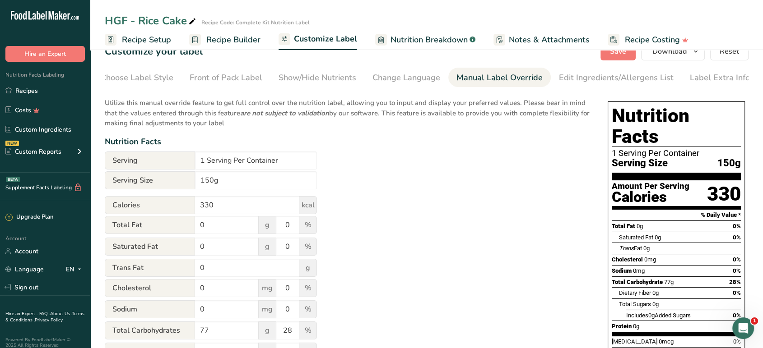
scroll to position [50, 0]
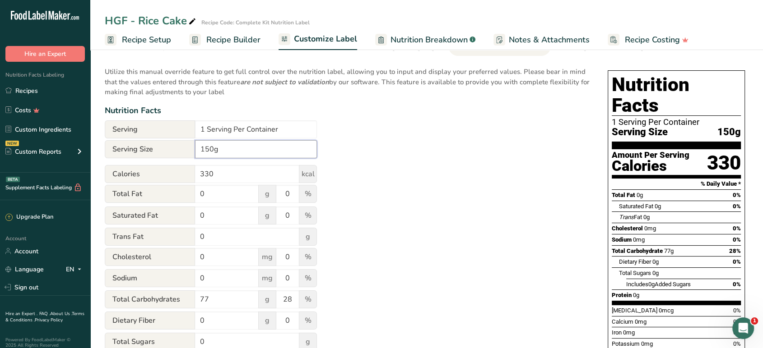
click at [202, 151] on input "150g" at bounding box center [256, 149] width 122 height 18
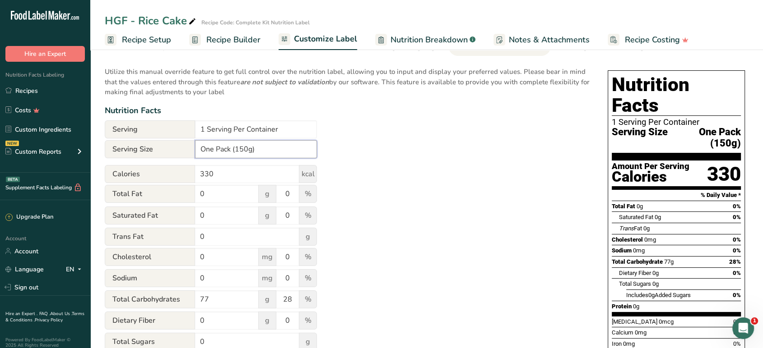
click at [201, 151] on input "One Pack (150g)" at bounding box center [256, 149] width 122 height 18
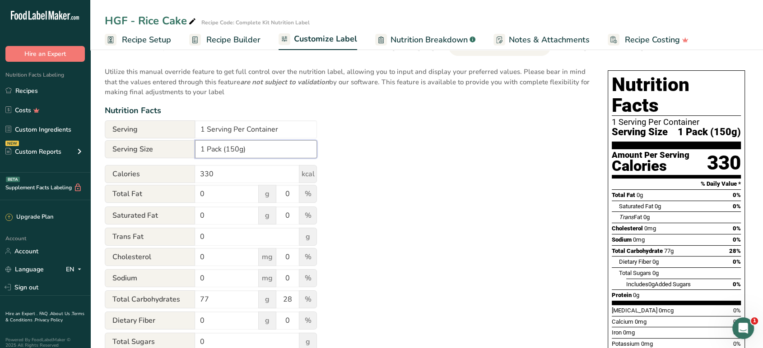
type input "1 Pack (150g)"
click at [378, 136] on div "Utilize this manual override feature to get full control over the nutrition lab…" at bounding box center [347, 282] width 485 height 442
click at [235, 195] on input "0" at bounding box center [227, 194] width 64 height 18
type input "0.5"
click at [243, 221] on input "0" at bounding box center [227, 216] width 64 height 18
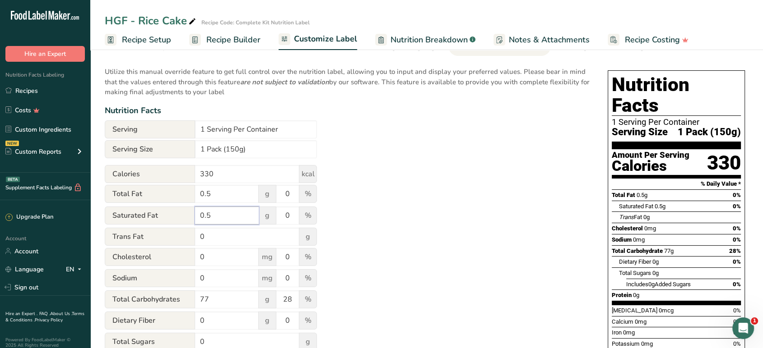
type input "0.5"
click at [215, 273] on input "0" at bounding box center [227, 278] width 64 height 18
type input "0180"
click at [411, 267] on div "Utilize this manual override feature to get full control over the nutrition lab…" at bounding box center [347, 282] width 485 height 442
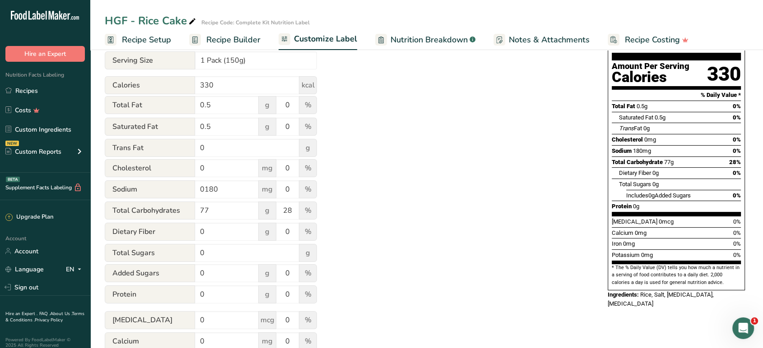
scroll to position [150, 0]
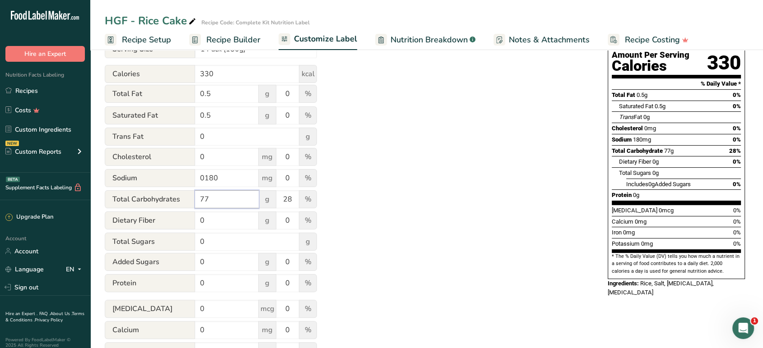
click at [225, 197] on input "77" at bounding box center [227, 199] width 64 height 18
drag, startPoint x: 215, startPoint y: 202, endPoint x: 173, endPoint y: 200, distance: 42.5
click at [171, 200] on div "Total Carbohydrates 77 g 28 %" at bounding box center [211, 199] width 212 height 19
type input "83"
drag, startPoint x: 218, startPoint y: 218, endPoint x: 183, endPoint y: 222, distance: 35.9
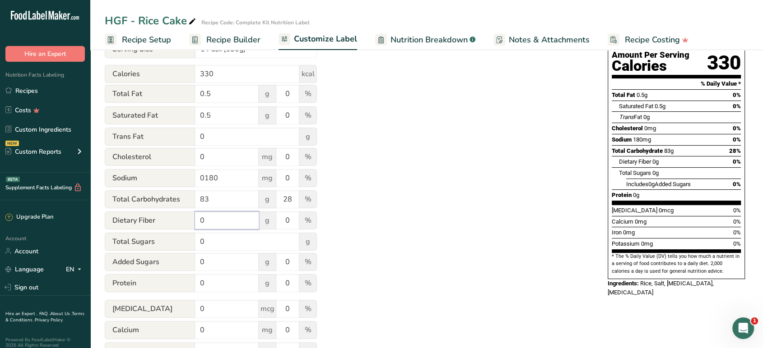
click at [183, 222] on div "Dietary Fiber 0 g 0 %" at bounding box center [211, 221] width 212 height 19
type input "1"
drag, startPoint x: 201, startPoint y: 285, endPoint x: 187, endPoint y: 285, distance: 14.0
click at [187, 285] on div "Protein 0 g 0 %" at bounding box center [211, 283] width 212 height 19
type input "7"
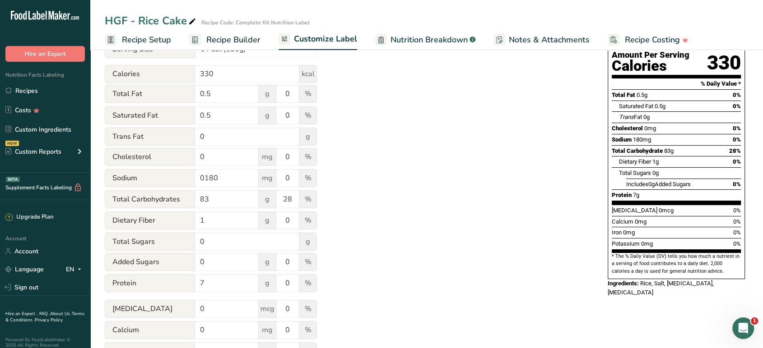
click at [396, 259] on div "Utilize this manual override feature to get full control over the nutrition lab…" at bounding box center [347, 182] width 485 height 442
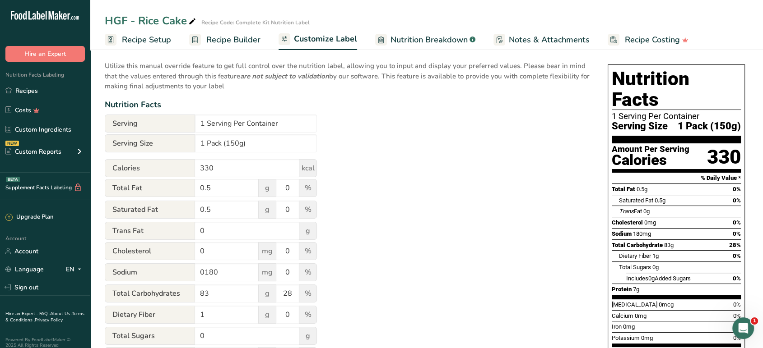
scroll to position [21, 0]
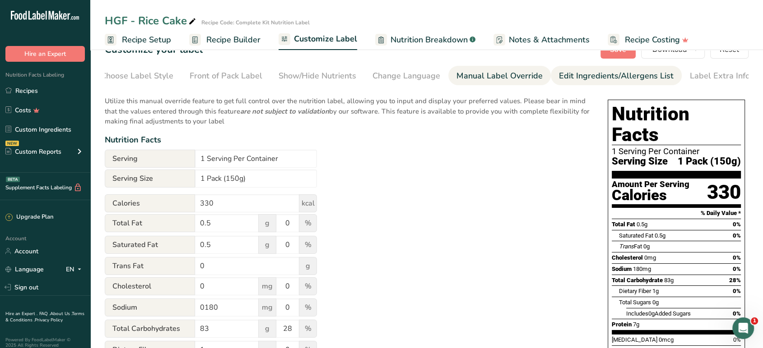
click at [576, 75] on div "Edit Ingredients/Allergens List" at bounding box center [616, 76] width 115 height 12
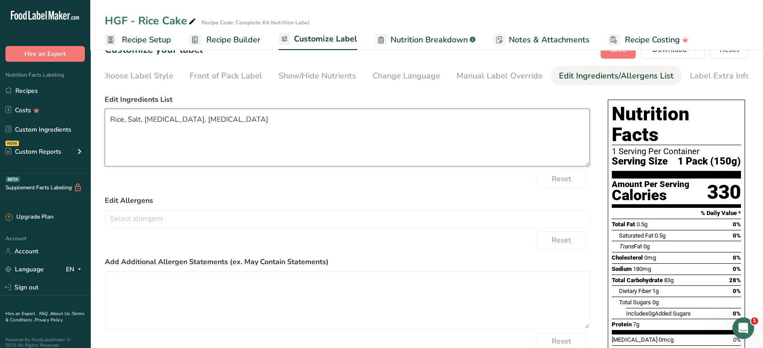
click at [110, 120] on textarea "Rice, Salt, [MEDICAL_DATA], [MEDICAL_DATA]" at bounding box center [347, 138] width 485 height 58
type textarea "Rice Cake (Rice, Salt, [MEDICAL_DATA], [MEDICAL_DATA])"
click at [362, 193] on form "Edit Ingredients List Rice Cake (Rice, Salt, [MEDICAL_DATA], [MEDICAL_DATA]) Re…" at bounding box center [347, 238] width 485 height 288
click at [611, 56] on button "Save" at bounding box center [617, 50] width 35 height 18
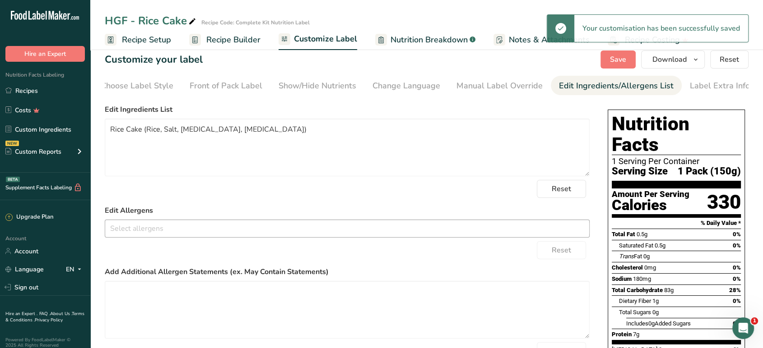
scroll to position [0, 0]
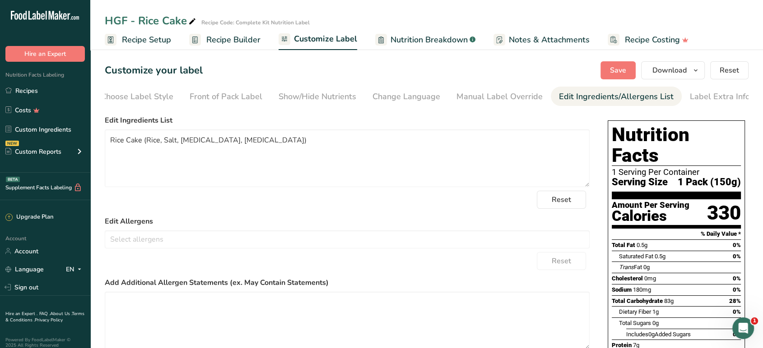
click at [315, 35] on span "Customize Label" at bounding box center [325, 39] width 63 height 12
click at [467, 94] on div "Manual Label Override" at bounding box center [499, 97] width 86 height 12
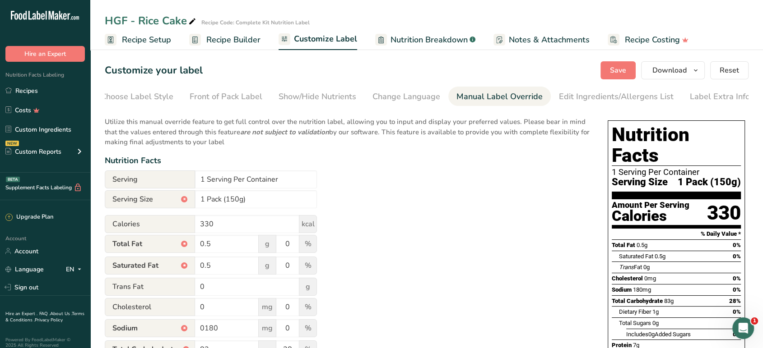
click at [132, 32] on link "Recipe Setup" at bounding box center [138, 40] width 66 height 20
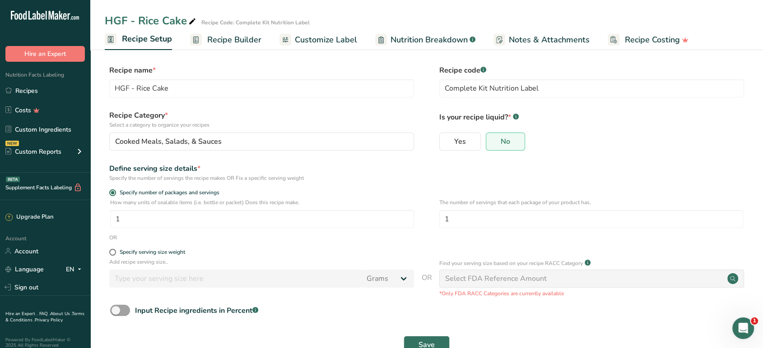
click at [202, 42] on link "Recipe Builder" at bounding box center [225, 40] width 71 height 20
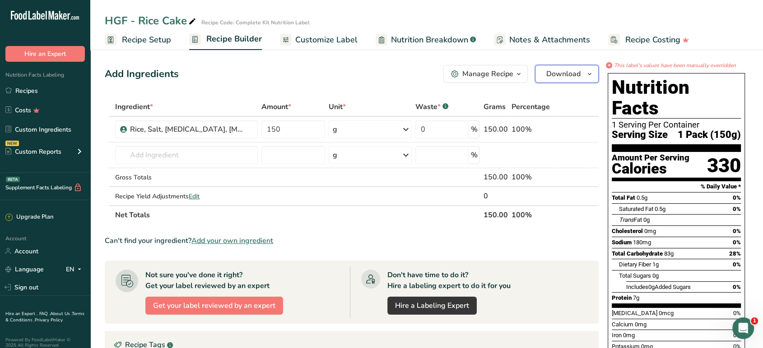
click at [592, 73] on icon "button" at bounding box center [589, 74] width 7 height 11
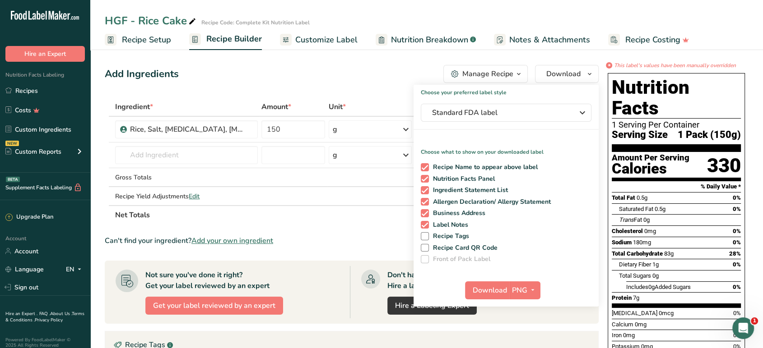
click at [518, 74] on icon "button" at bounding box center [518, 74] width 7 height 11
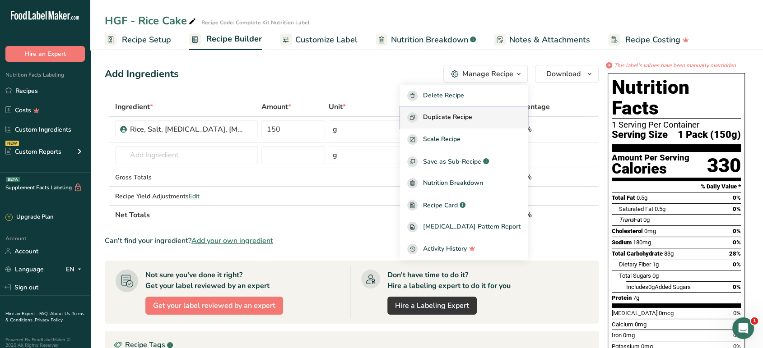
click at [472, 113] on span "Duplicate Recipe" at bounding box center [447, 117] width 49 height 10
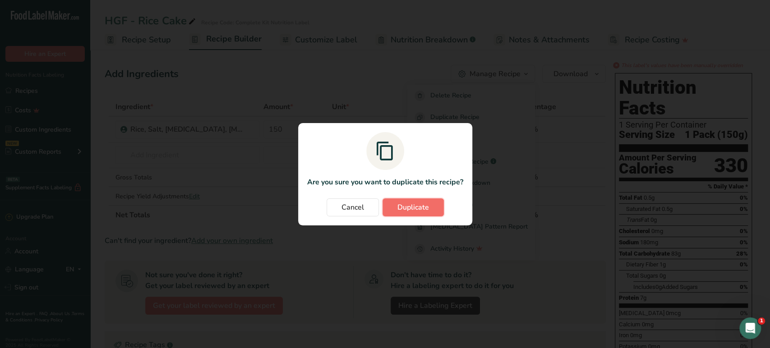
click at [416, 208] on span "Duplicate" at bounding box center [414, 207] width 32 height 11
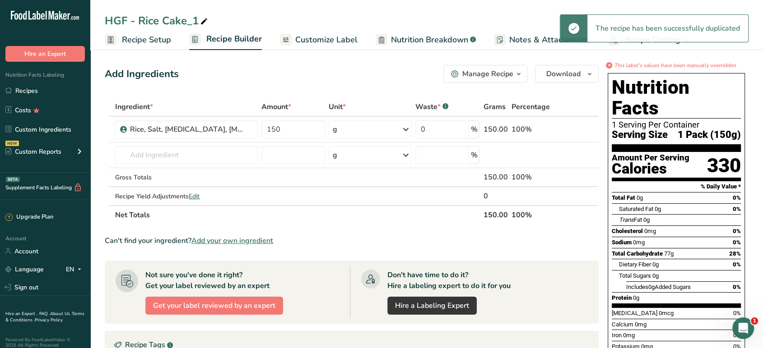
click at [175, 26] on div "HGF - Rice Cake_1" at bounding box center [157, 21] width 105 height 16
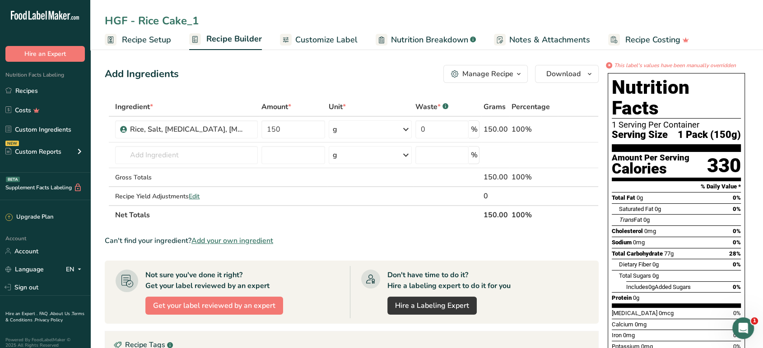
drag, startPoint x: 143, startPoint y: 21, endPoint x: 273, endPoint y: 22, distance: 129.1
click at [273, 22] on input "HGF - Rice Cake_1" at bounding box center [426, 21] width 643 height 16
type input "H"
type input "Spicy Rice Cake Kit"
click at [225, 80] on div "Add Ingredients Manage Recipe Delete Recipe Duplicate Recipe Scale Recipe Save …" at bounding box center [352, 74] width 494 height 18
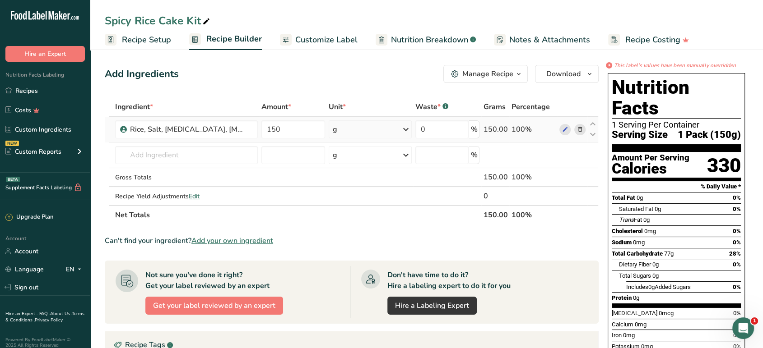
click at [582, 130] on icon at bounding box center [579, 129] width 6 height 9
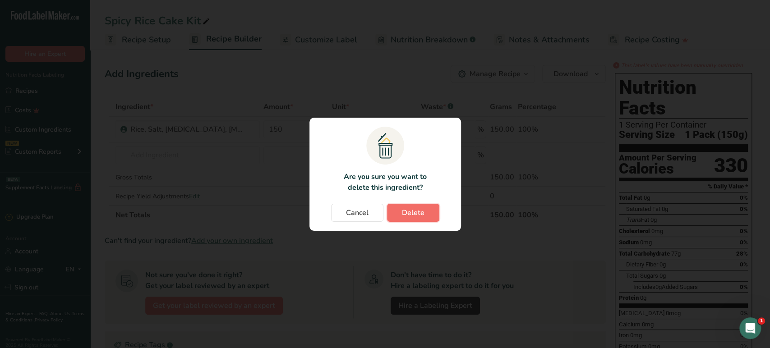
click at [402, 208] on span "Delete" at bounding box center [413, 213] width 23 height 11
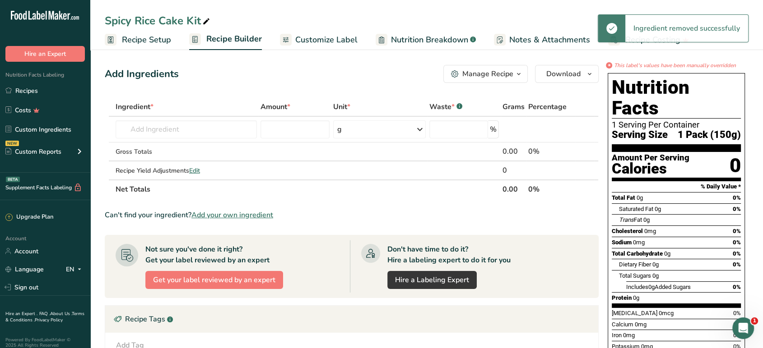
click at [305, 37] on span "Customize Label" at bounding box center [326, 40] width 62 height 12
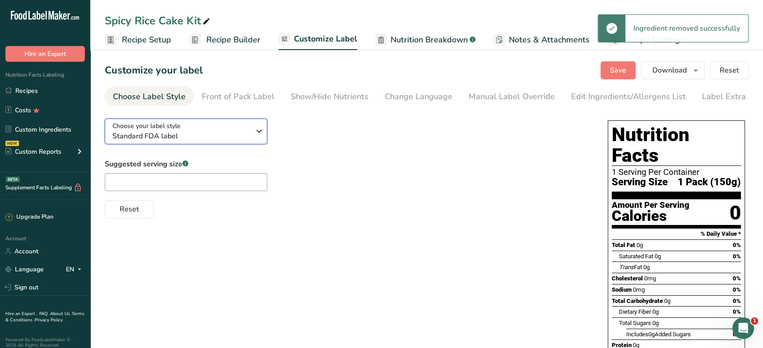
click at [227, 132] on div "Choose your label style Standard FDA label" at bounding box center [181, 131] width 138 height 20
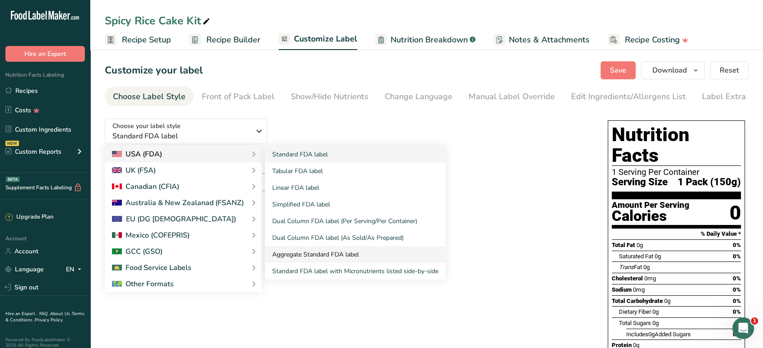
click at [326, 257] on link "Aggregate Standard FDA label" at bounding box center [355, 254] width 181 height 17
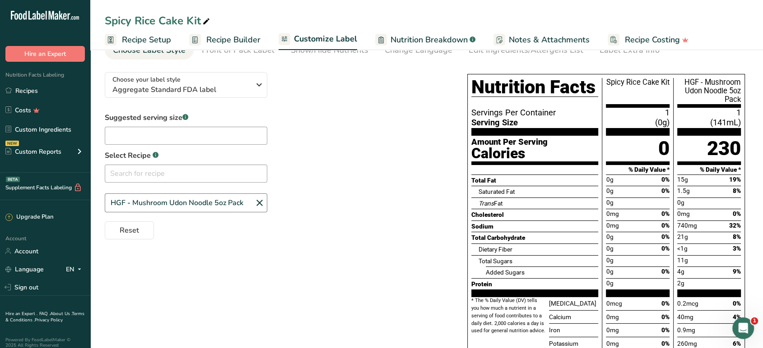
scroll to position [50, 0]
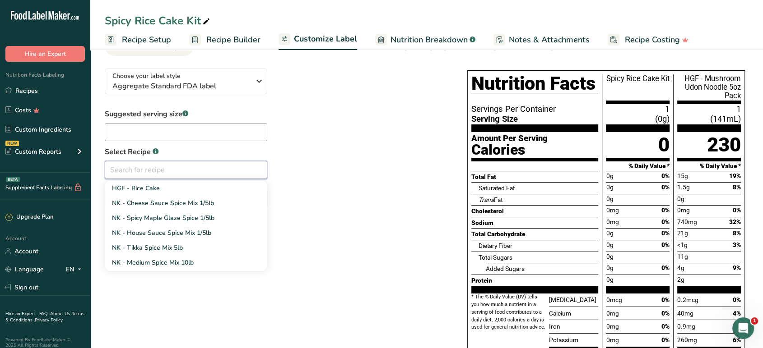
click at [243, 174] on input "text" at bounding box center [186, 170] width 162 height 18
click at [227, 193] on link "HGF - Rice Cake" at bounding box center [186, 188] width 162 height 15
type input "HGF - Rice Cake"
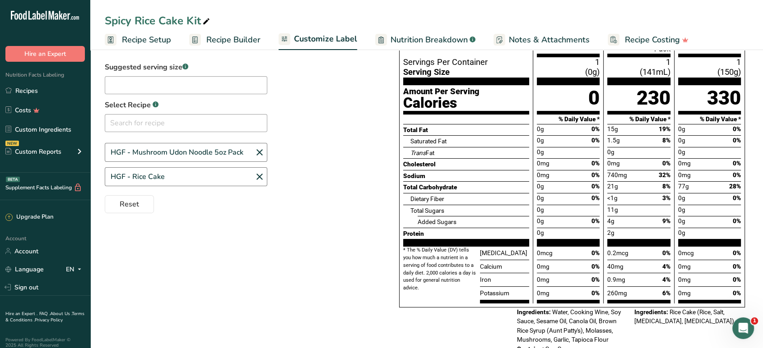
scroll to position [100, 0]
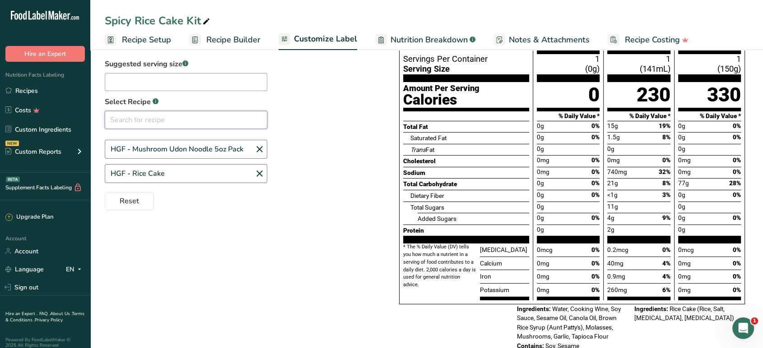
click at [234, 121] on input "text" at bounding box center [186, 120] width 162 height 18
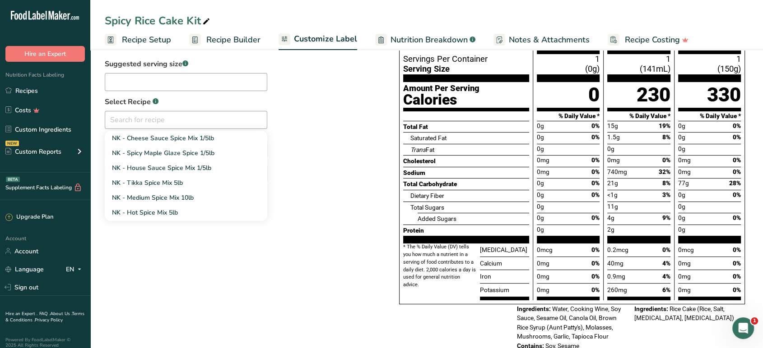
click at [292, 116] on div "Suggested serving size .a-a{fill:#347362;}.b-a{fill:#fff;} Select Recipe .a-a{f…" at bounding box center [243, 135] width 276 height 152
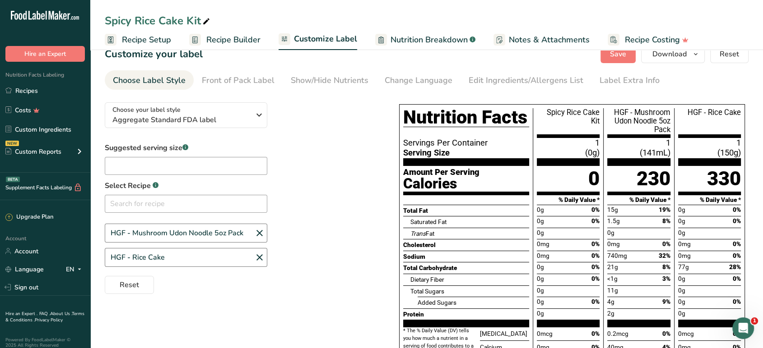
scroll to position [0, 0]
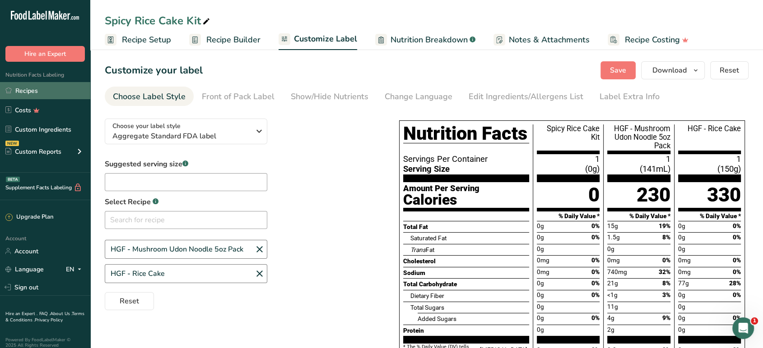
click at [44, 91] on link "Recipes" at bounding box center [45, 90] width 90 height 17
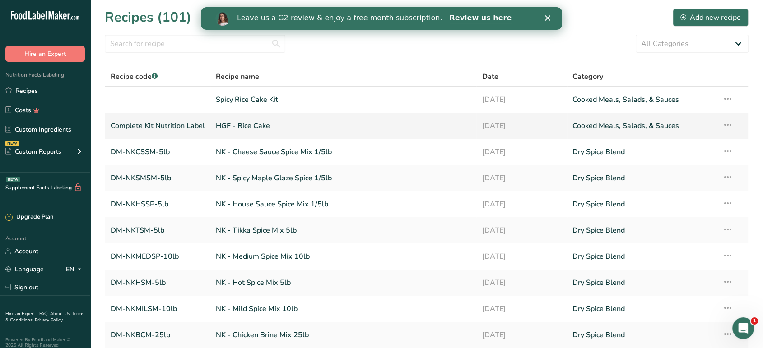
click at [242, 127] on link "HGF - Rice Cake" at bounding box center [343, 125] width 255 height 19
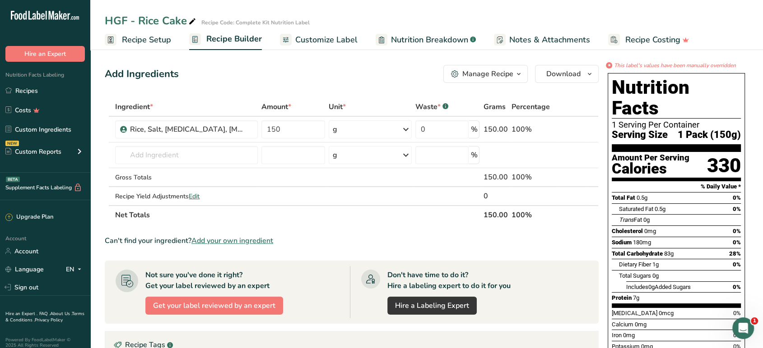
click at [344, 41] on span "Customize Label" at bounding box center [326, 40] width 62 height 12
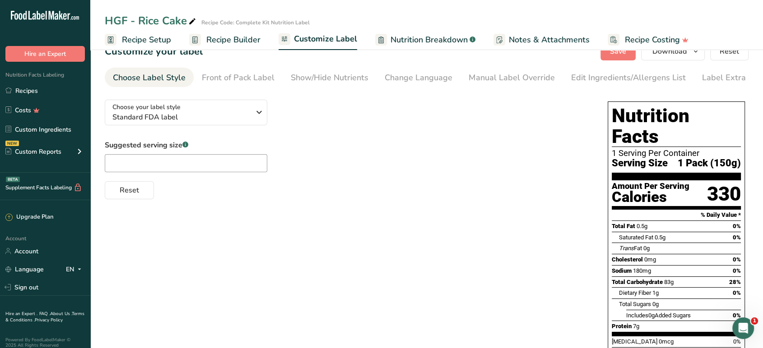
scroll to position [2, 0]
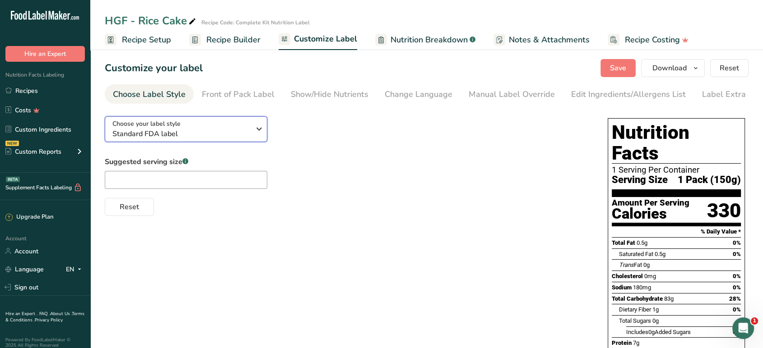
click at [177, 130] on span "Standard FDA label" at bounding box center [181, 134] width 138 height 11
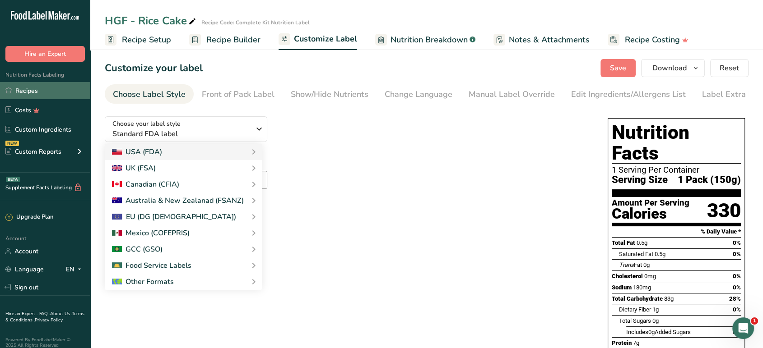
click at [41, 88] on link "Recipes" at bounding box center [45, 90] width 90 height 17
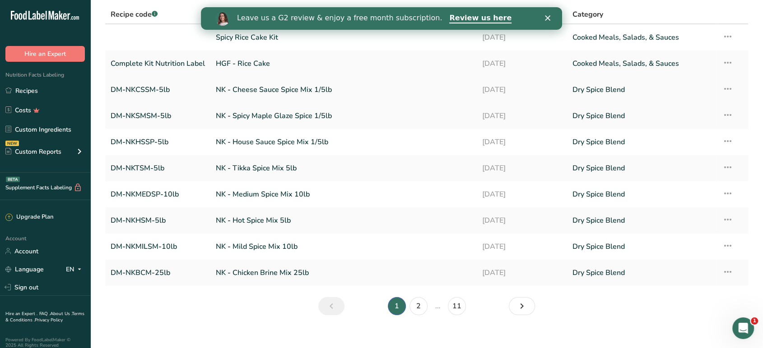
scroll to position [72, 0]
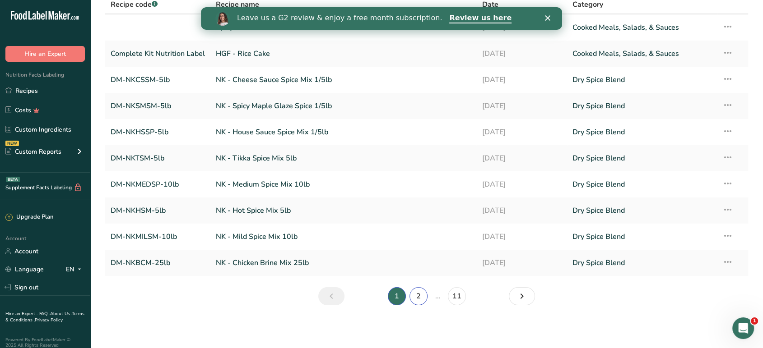
click at [419, 299] on link "2" at bounding box center [418, 296] width 18 height 18
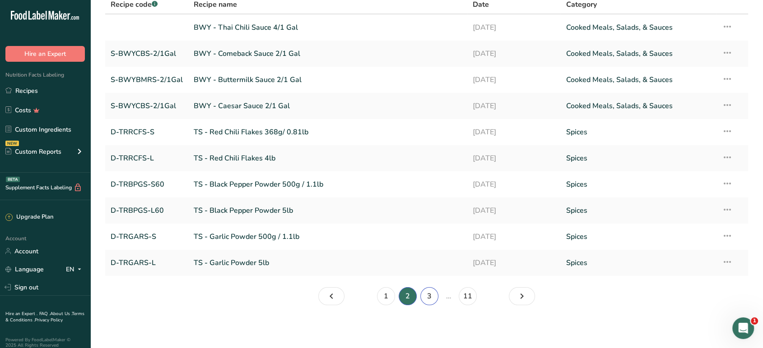
click at [424, 299] on link "3" at bounding box center [429, 296] width 18 height 18
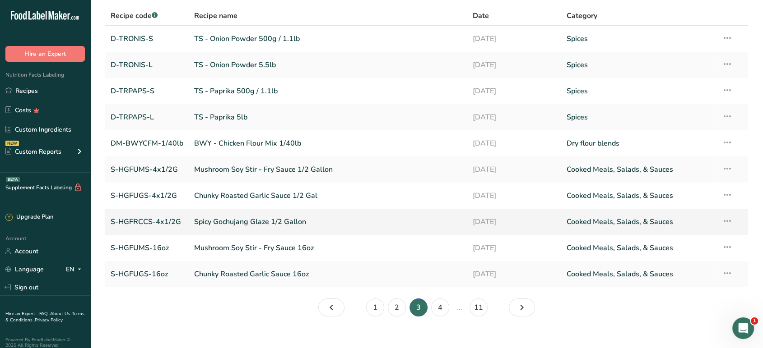
scroll to position [72, 0]
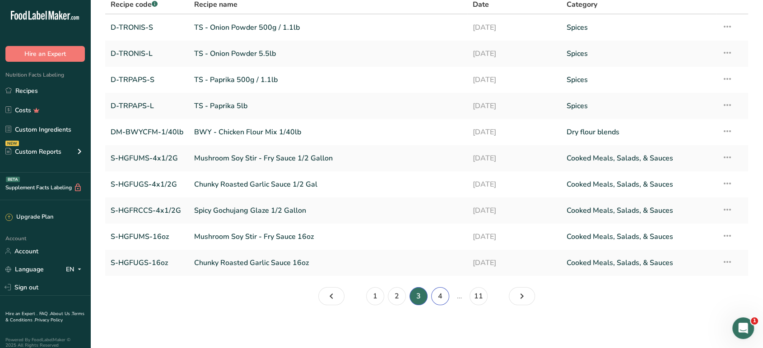
click at [440, 297] on link "4" at bounding box center [440, 296] width 18 height 18
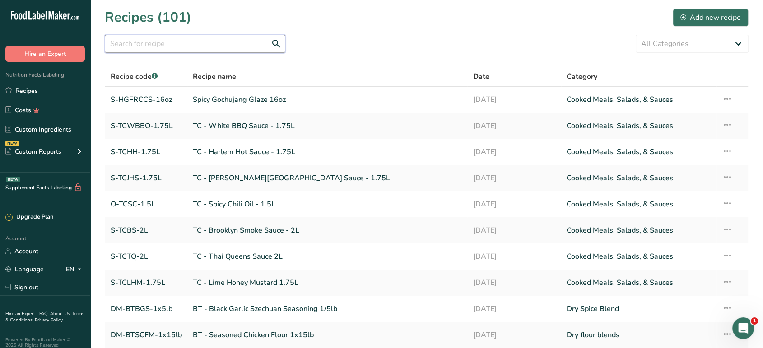
click at [220, 41] on input "text" at bounding box center [195, 44] width 181 height 18
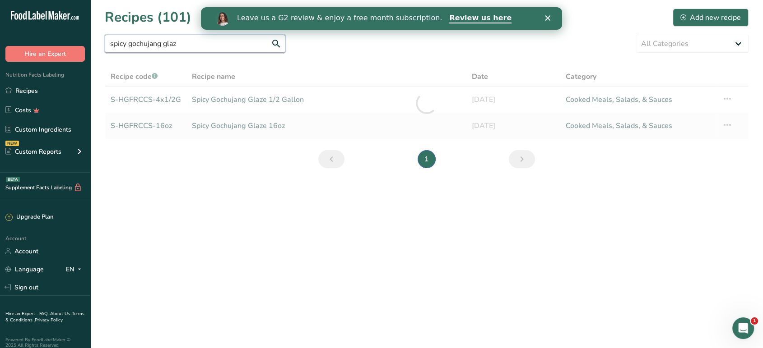
type input "spicy gochujang glaze"
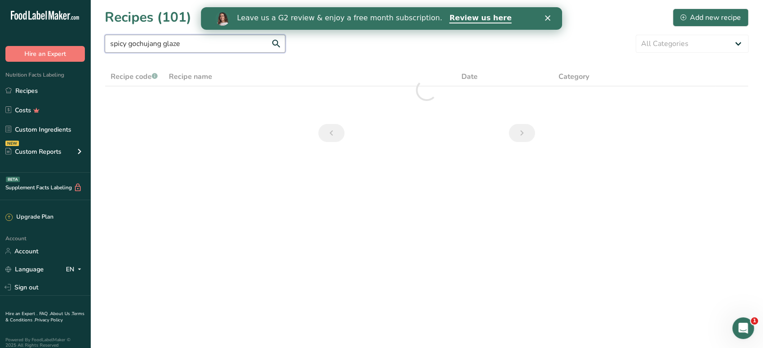
drag, startPoint x: 221, startPoint y: 41, endPoint x: 9, endPoint y: 36, distance: 212.1
click at [0, 35] on div ".a-20{fill:#fff;} Hire an Expert Nutrition Facts Labeling Recipes Costs Custom …" at bounding box center [381, 174] width 763 height 348
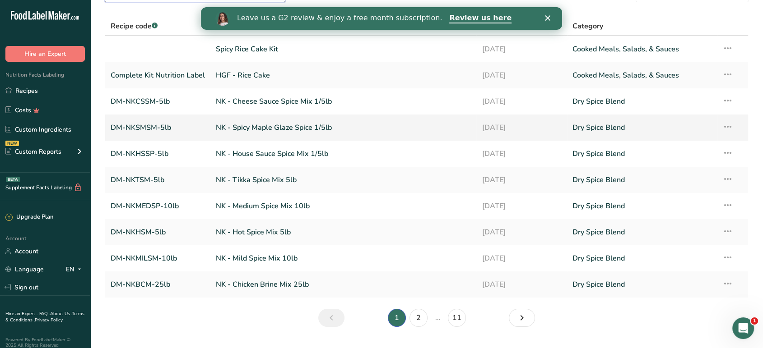
scroll to position [72, 0]
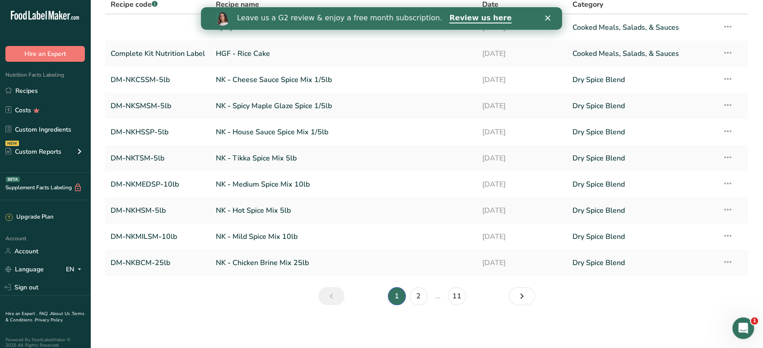
click at [426, 302] on li "2" at bounding box center [418, 296] width 22 height 18
click at [422, 301] on link "2" at bounding box center [418, 296] width 18 height 18
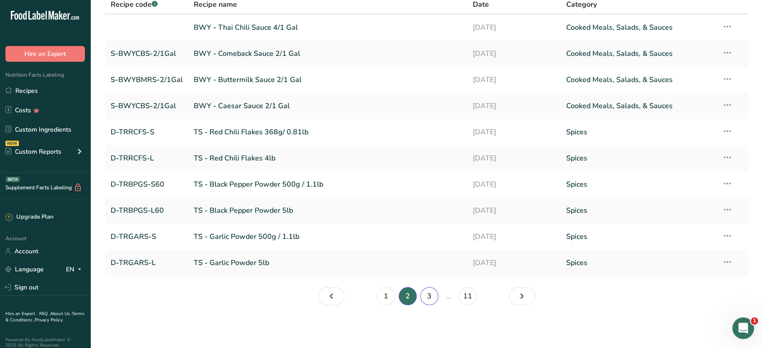
click at [427, 294] on link "3" at bounding box center [429, 296] width 18 height 18
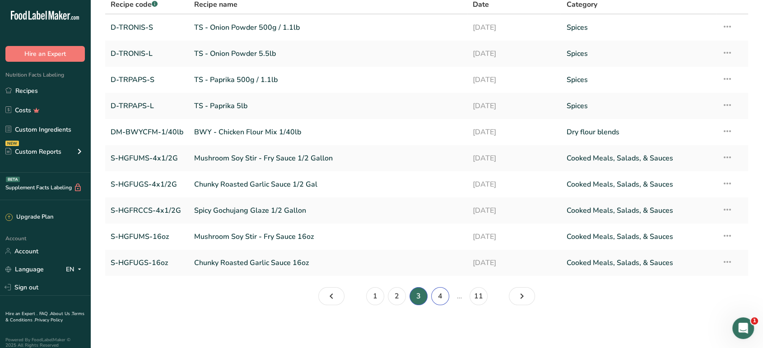
click at [436, 298] on link "4" at bounding box center [440, 296] width 18 height 18
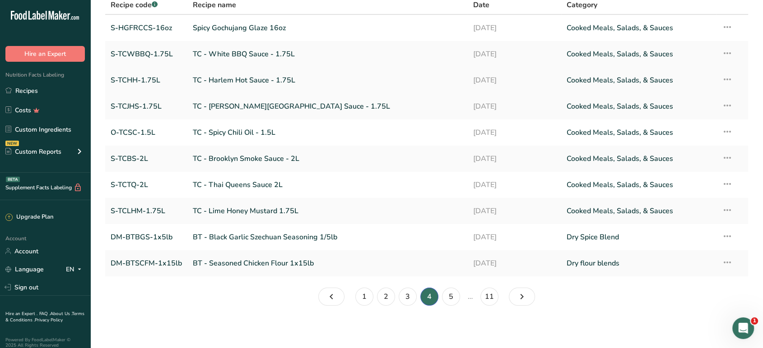
scroll to position [72, 0]
click at [451, 300] on link "5" at bounding box center [451, 296] width 18 height 18
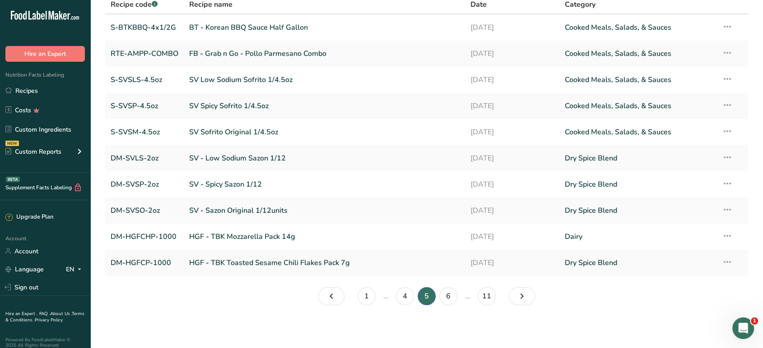
click at [618, 303] on section "Recipes (101) Add new recipe All Categories Baked Goods [GEOGRAPHIC_DATA] Confe…" at bounding box center [426, 124] width 672 height 392
click at [440, 298] on link "6" at bounding box center [448, 296] width 18 height 18
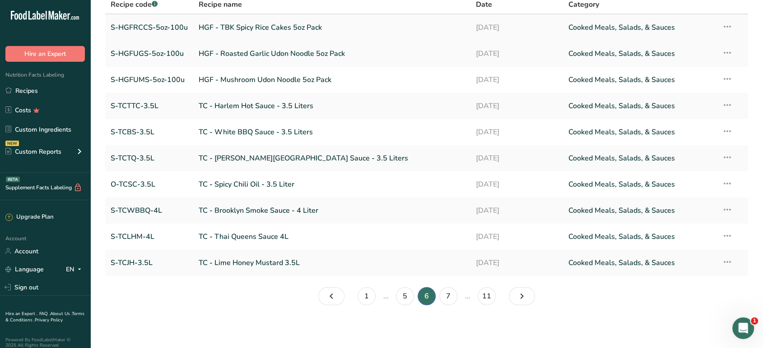
click at [327, 28] on link "HGF - TBK Spicy Rice Cakes 5oz Pack" at bounding box center [332, 27] width 266 height 19
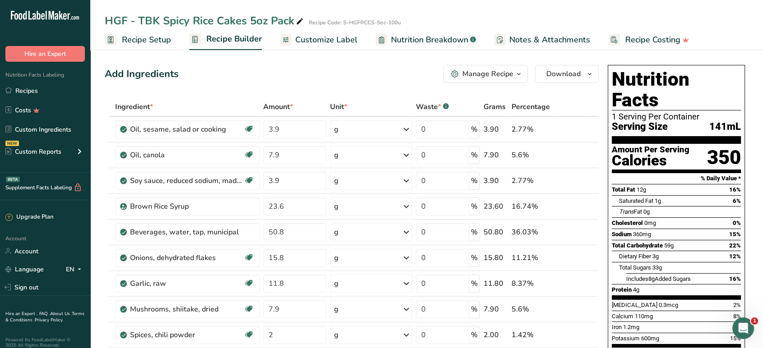
click at [321, 37] on span "Customize Label" at bounding box center [326, 40] width 62 height 12
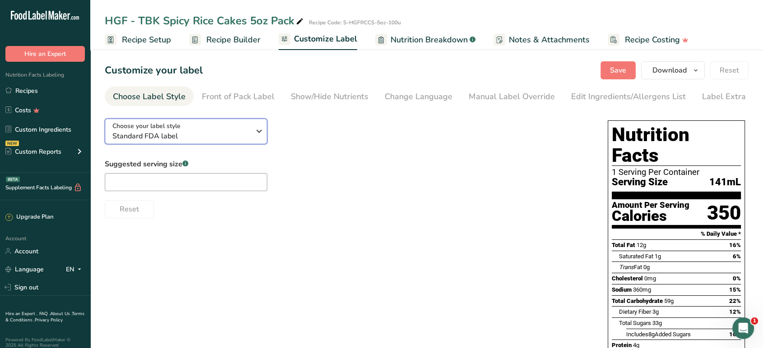
click at [244, 142] on span "Standard FDA label" at bounding box center [181, 136] width 138 height 11
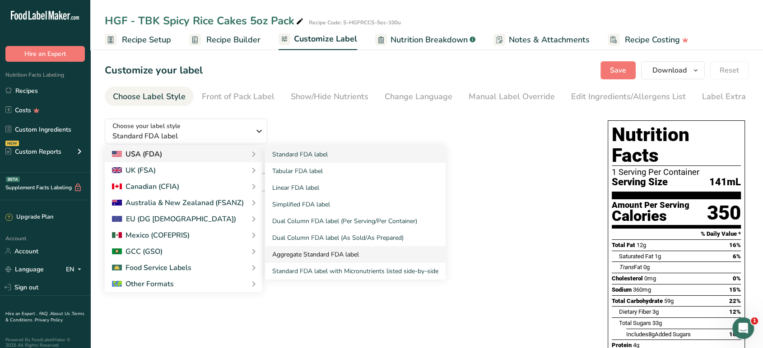
click at [332, 256] on link "Aggregate Standard FDA label" at bounding box center [355, 254] width 181 height 17
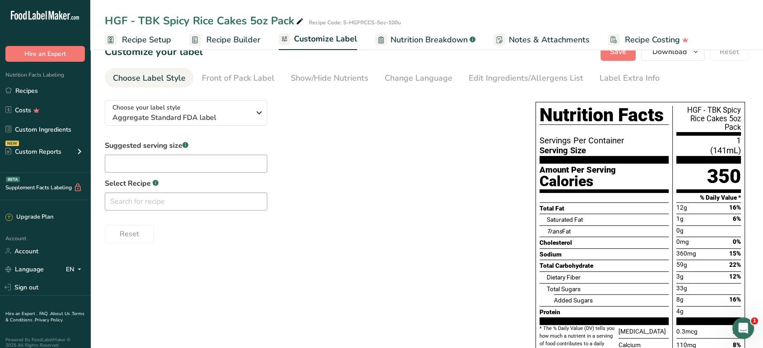
scroll to position [50, 0]
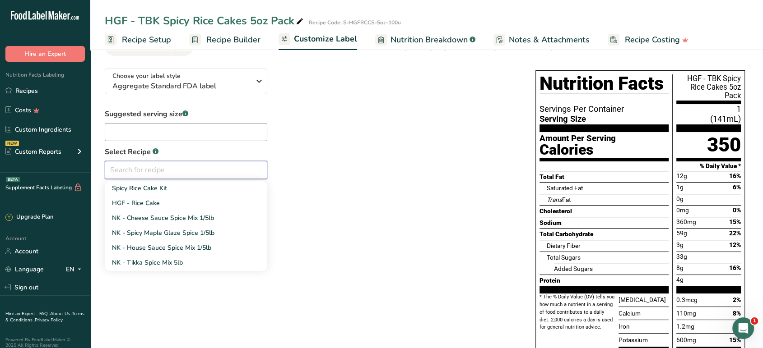
click at [165, 174] on input "text" at bounding box center [186, 170] width 162 height 18
click at [169, 205] on link "HGF - Rice Cake" at bounding box center [186, 203] width 162 height 15
type input "HGF - Rice Cake"
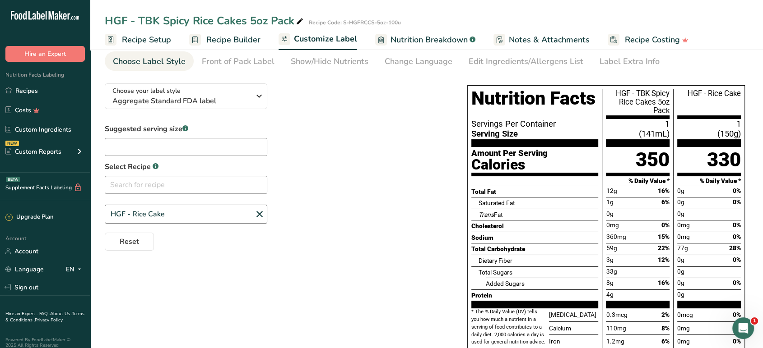
scroll to position [33, 0]
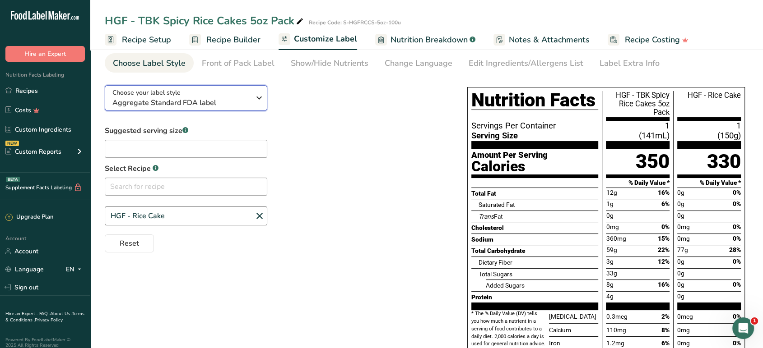
click at [241, 97] on span "Aggregate Standard FDA label" at bounding box center [181, 102] width 138 height 11
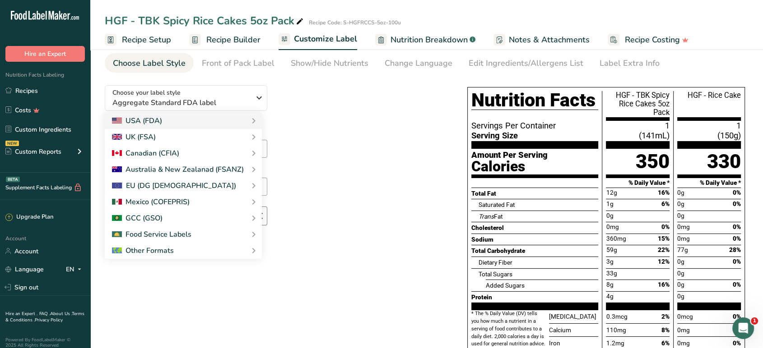
click at [388, 83] on div "Choose your label style Aggregate Standard FDA label USA (FDA) Standard FDA lab…" at bounding box center [277, 165] width 344 height 175
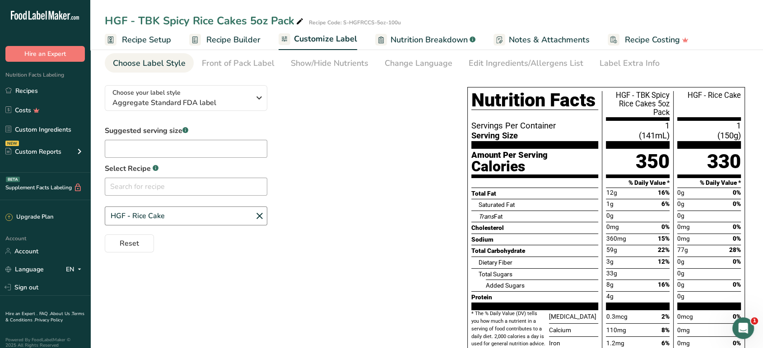
click at [390, 80] on div "Choose your label style Aggregate Standard FDA label USA (FDA) Standard FDA lab…" at bounding box center [277, 165] width 344 height 175
click at [264, 65] on div "Front of Pack Label" at bounding box center [238, 63] width 73 height 12
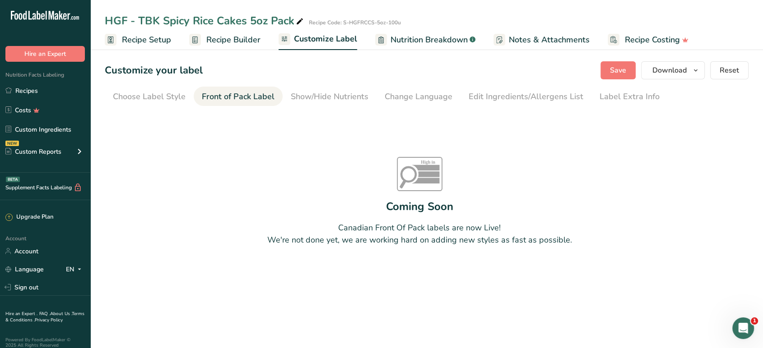
scroll to position [0, 0]
click at [310, 98] on div "Show/Hide Nutrients" at bounding box center [330, 97] width 78 height 12
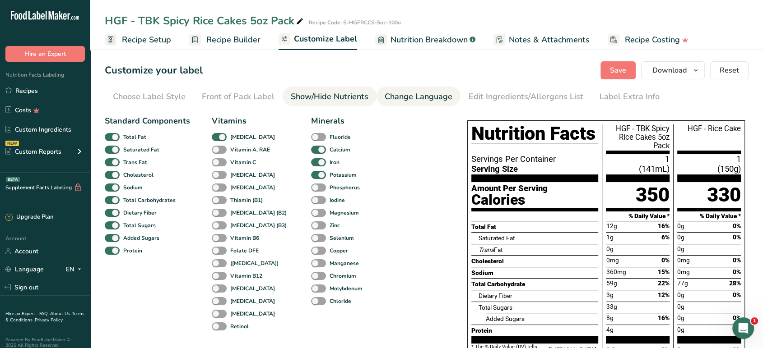
click at [409, 96] on div "Change Language" at bounding box center [418, 97] width 68 height 12
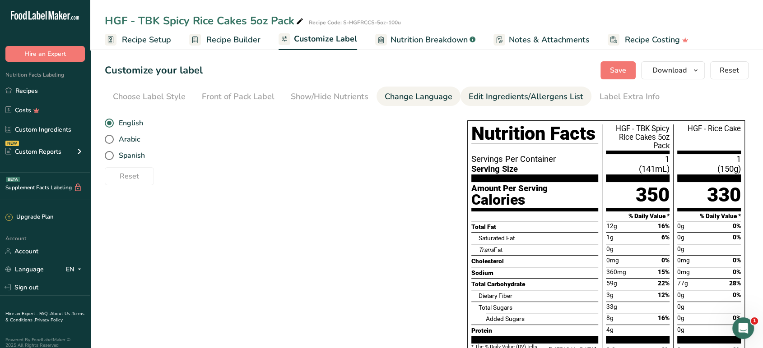
click at [481, 93] on div "Edit Ingredients/Allergens List" at bounding box center [525, 97] width 115 height 12
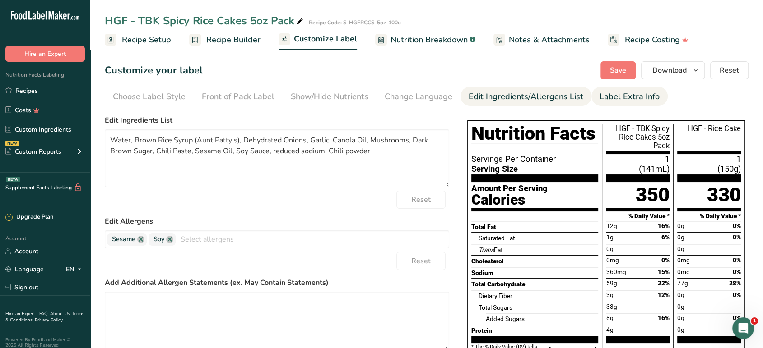
click at [611, 98] on div "Label Extra Info" at bounding box center [629, 97] width 60 height 12
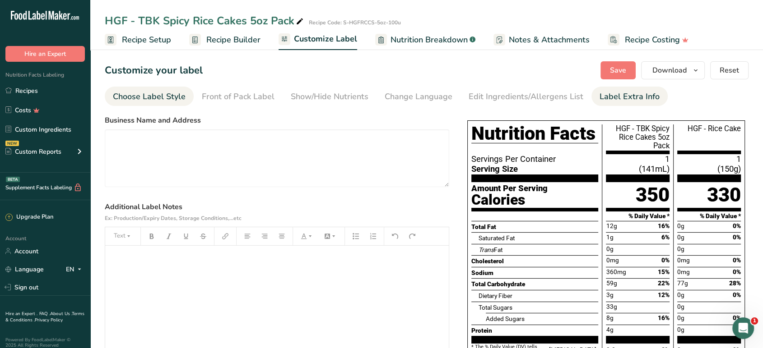
click at [165, 100] on div "Choose Label Style" at bounding box center [149, 97] width 73 height 12
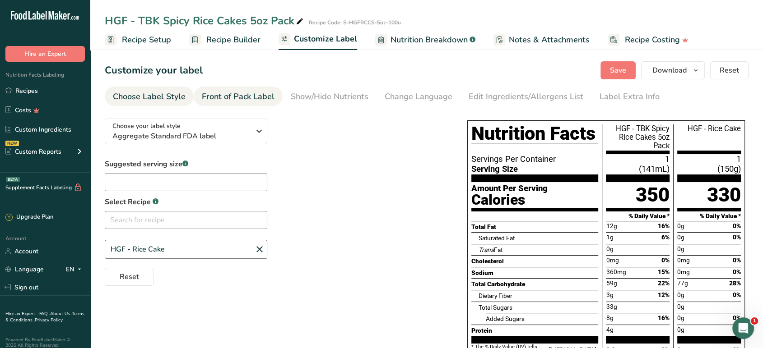
click at [208, 95] on div "Front of Pack Label" at bounding box center [238, 97] width 73 height 12
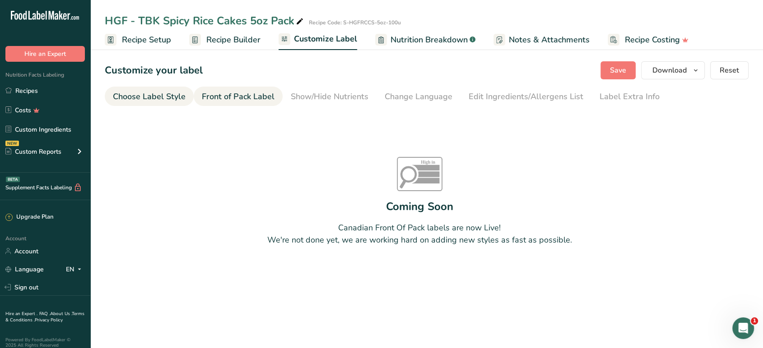
click at [149, 94] on div "Choose Label Style" at bounding box center [149, 97] width 73 height 12
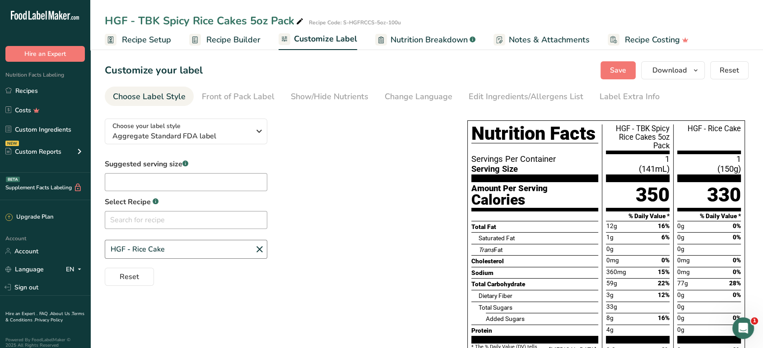
drag, startPoint x: 628, startPoint y: 134, endPoint x: 662, endPoint y: 147, distance: 36.1
click at [662, 147] on div "HGF - TBK Spicy Rice Cakes 5oz Pack" at bounding box center [637, 140] width 71 height 30
click at [662, 142] on div "HGF - TBK Spicy Rice Cakes 5oz Pack" at bounding box center [637, 140] width 71 height 30
click at [333, 165] on div "Suggested serving size .a-a{fill:#347362;}.b-a{fill:#fff;} Select Recipe .a-a{f…" at bounding box center [277, 222] width 344 height 127
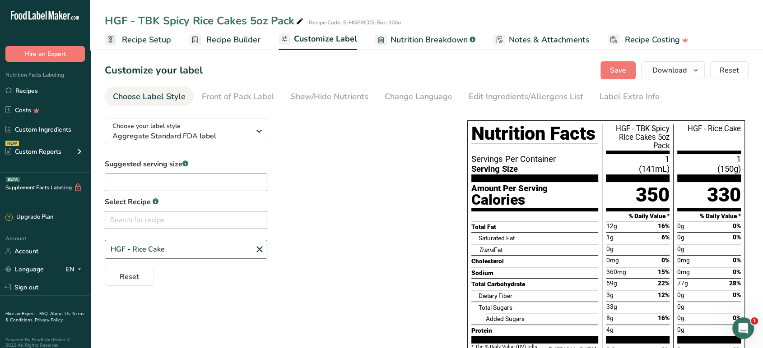
drag, startPoint x: 671, startPoint y: 144, endPoint x: 639, endPoint y: 131, distance: 34.9
click at [643, 131] on div "HGF - TBK Spicy Rice Cakes 5oz Pack" at bounding box center [637, 140] width 71 height 30
click at [632, 133] on div "HGF - TBK Spicy Rice Cakes 5oz Pack" at bounding box center [637, 140] width 71 height 30
click at [421, 101] on div "Change Language" at bounding box center [418, 97] width 68 height 12
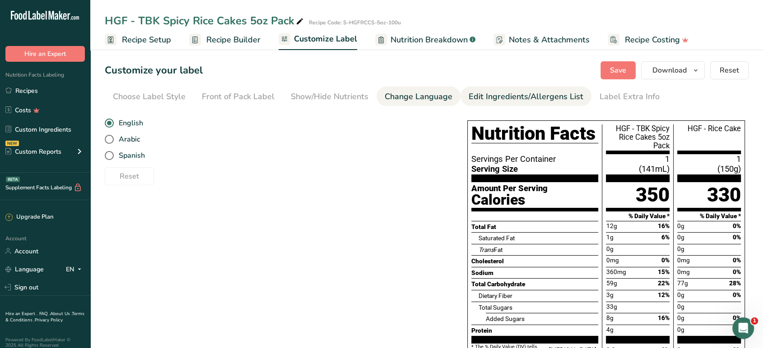
click at [500, 100] on div "Edit Ingredients/Allergens List" at bounding box center [525, 97] width 115 height 12
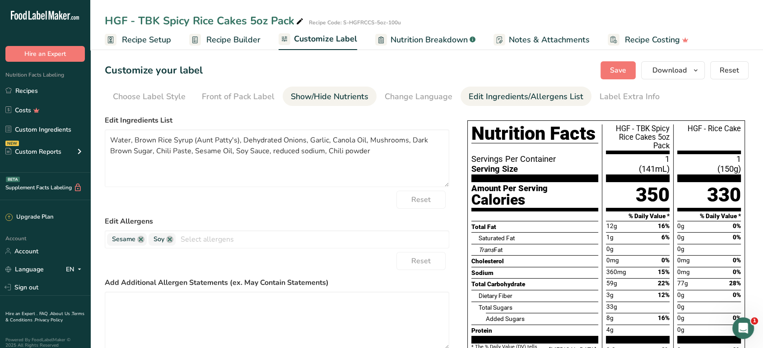
click at [306, 93] on div "Show/Hide Nutrients" at bounding box center [330, 97] width 78 height 12
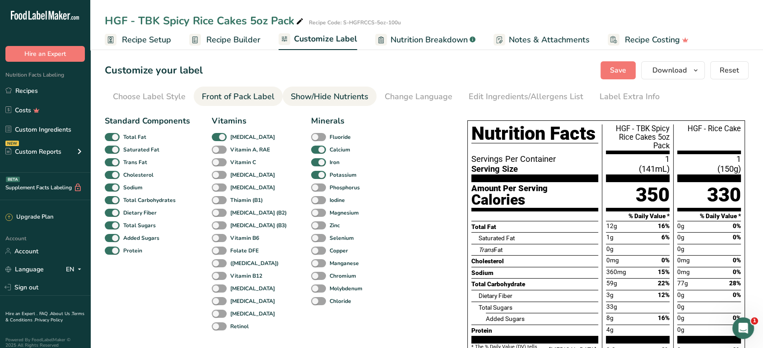
click at [253, 97] on div "Front of Pack Label" at bounding box center [238, 97] width 73 height 12
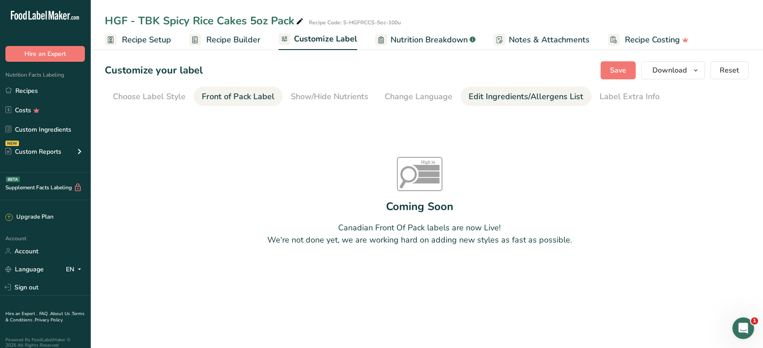
click at [528, 97] on div "Edit Ingredients/Allergens List" at bounding box center [525, 97] width 115 height 12
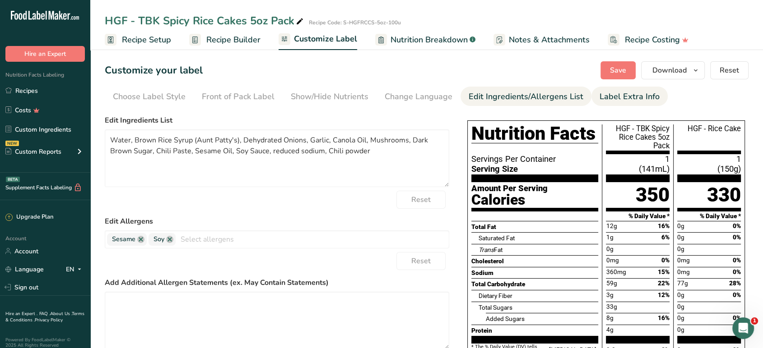
click at [599, 95] on div "Label Extra Info" at bounding box center [629, 97] width 60 height 12
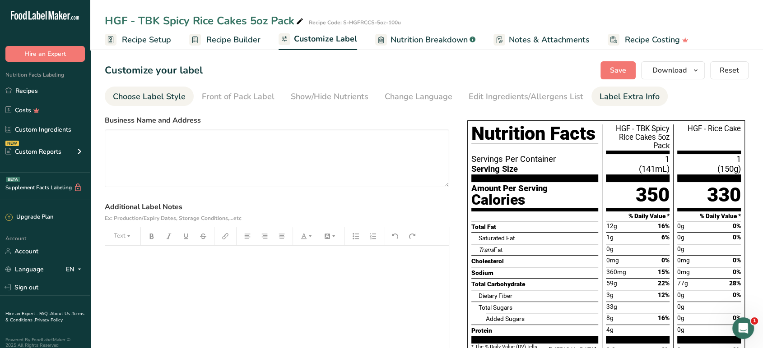
click at [170, 99] on div "Choose Label Style" at bounding box center [149, 97] width 73 height 12
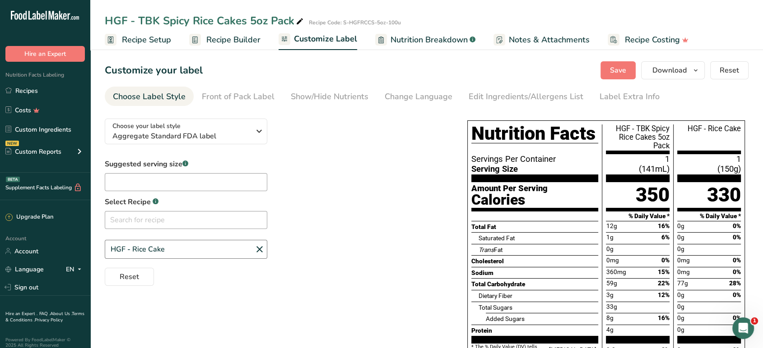
click at [248, 40] on span "Recipe Builder" at bounding box center [233, 40] width 54 height 12
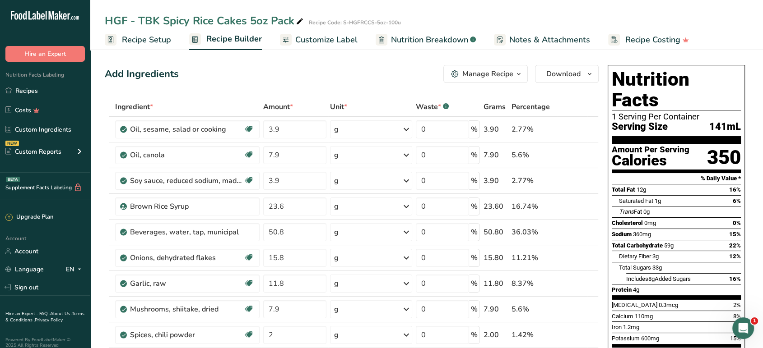
click at [520, 74] on icon "button" at bounding box center [518, 74] width 7 height 11
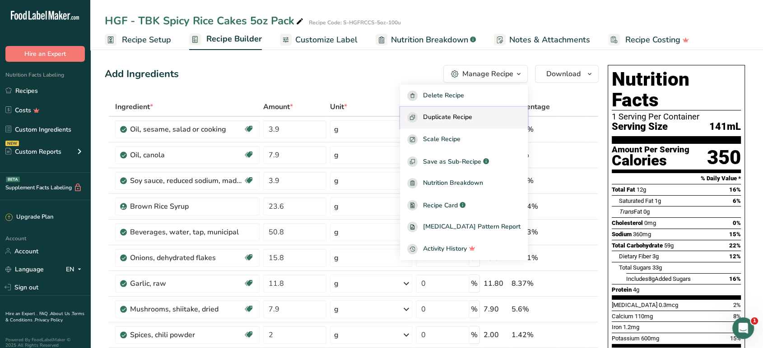
click at [472, 118] on span "Duplicate Recipe" at bounding box center [447, 117] width 49 height 10
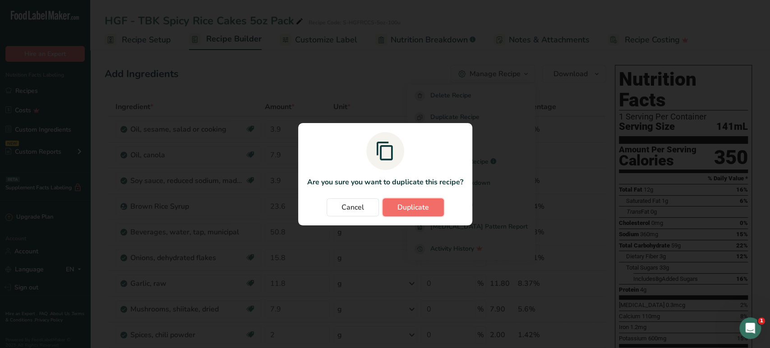
click at [413, 210] on span "Duplicate" at bounding box center [414, 207] width 32 height 11
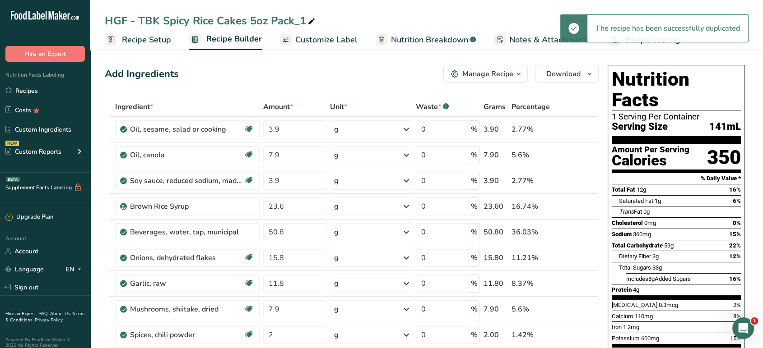
click at [206, 18] on div "HGF - TBK Spicy Rice Cakes 5oz Pack_1" at bounding box center [211, 21] width 212 height 16
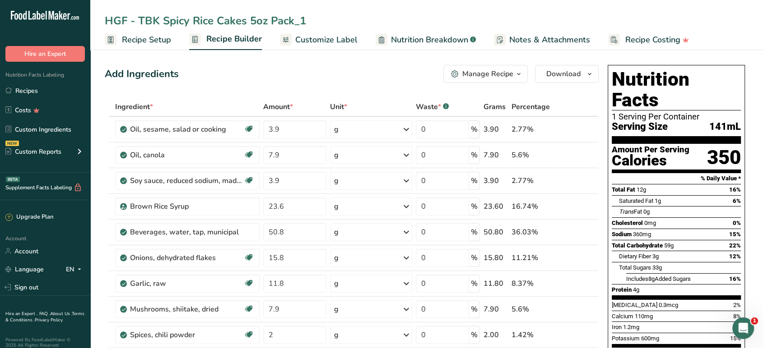
click at [206, 19] on input "HGF - TBK Spicy Rice Cakes 5oz Pack_1" at bounding box center [426, 21] width 643 height 16
drag, startPoint x: 109, startPoint y: 19, endPoint x: 104, endPoint y: 19, distance: 5.4
click at [104, 19] on div "spicy gochujang glaze" at bounding box center [426, 21] width 672 height 16
click at [137, 18] on input "Spicy gochujang glaze" at bounding box center [426, 21] width 643 height 16
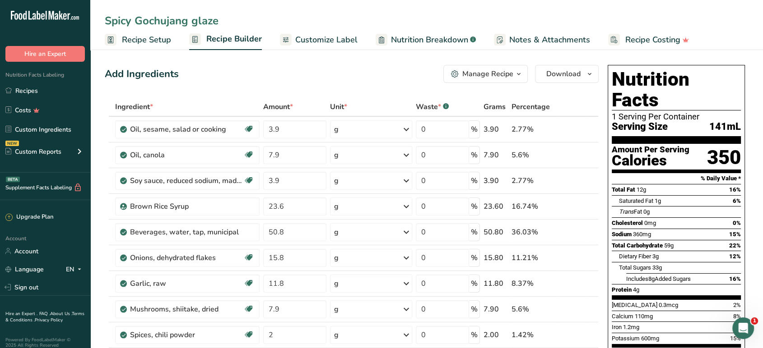
click at [196, 19] on input "Spicy Gochujang glaze" at bounding box center [426, 21] width 643 height 16
click at [256, 24] on input "Spicy Gochujang Glaze" at bounding box center [426, 21] width 643 height 16
click at [289, 24] on input "Spicy Gochujang Glaze 5oz Sachet" at bounding box center [426, 21] width 643 height 16
type input "Spicy Gochujang Glaze 5oz Sachet"
click at [252, 74] on div "Add Ingredients Manage Recipe Delete Recipe Duplicate Recipe Scale Recipe Save …" at bounding box center [352, 74] width 494 height 18
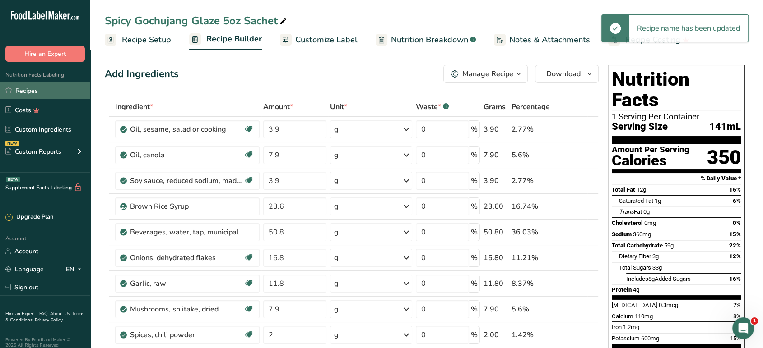
click at [37, 88] on link "Recipes" at bounding box center [45, 90] width 90 height 17
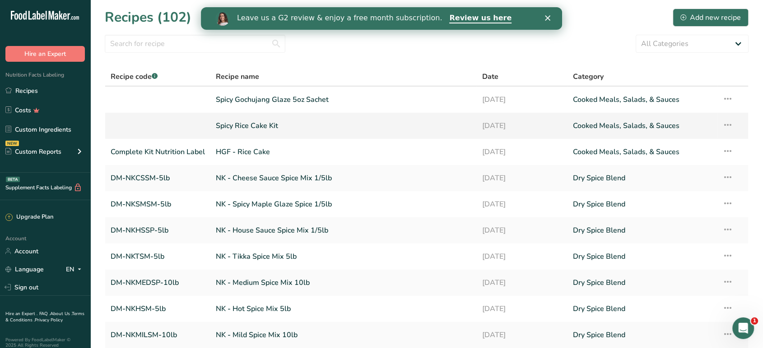
click at [238, 122] on link "Spicy Rice Cake Kit" at bounding box center [343, 125] width 255 height 19
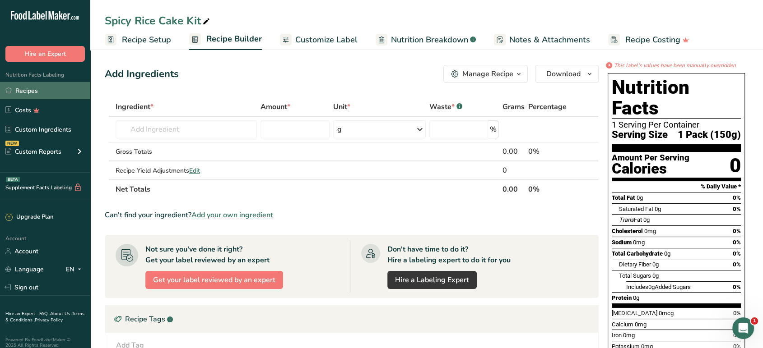
click at [40, 93] on link "Recipes" at bounding box center [45, 90] width 90 height 17
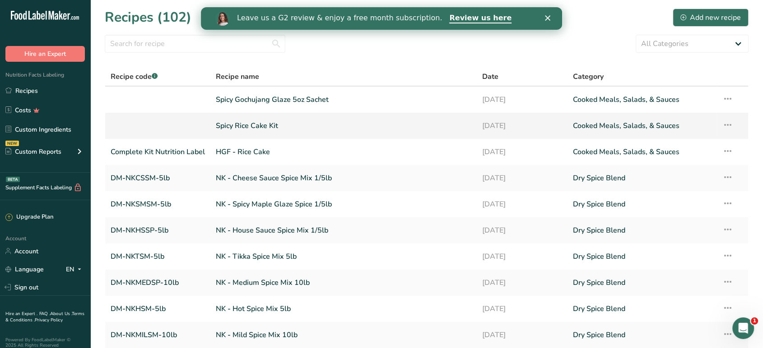
click at [734, 125] on td "Recipe Setup Delete Recipe Duplicate Recipe Scale Recipe Save as Sub-Recipe .a-…" at bounding box center [732, 126] width 31 height 26
click at [727, 124] on icon at bounding box center [727, 125] width 11 height 16
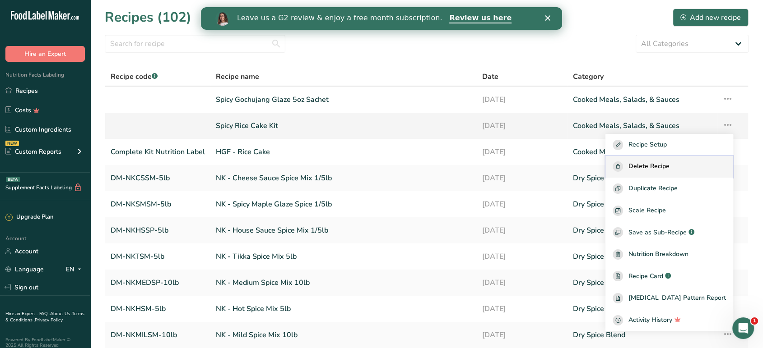
click at [664, 168] on span "Delete Recipe" at bounding box center [648, 167] width 41 height 10
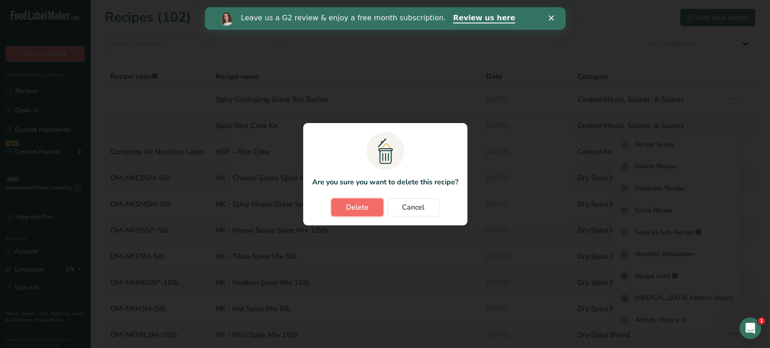
click at [365, 211] on span "Delete" at bounding box center [357, 207] width 23 height 11
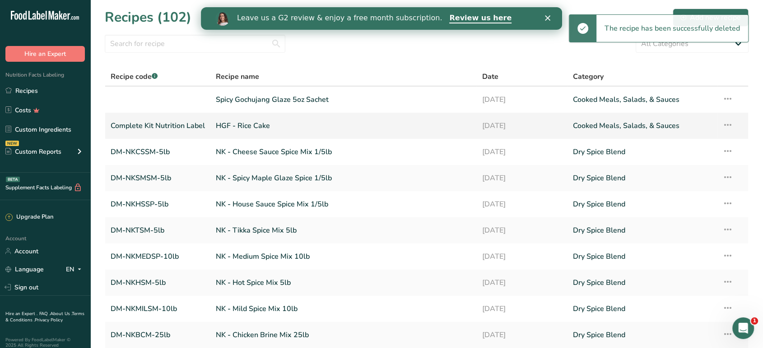
click at [248, 125] on link "HGF - Rice Cake" at bounding box center [343, 125] width 255 height 19
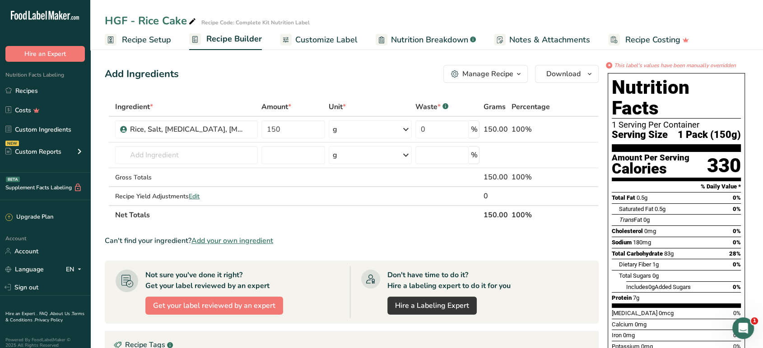
drag, startPoint x: 139, startPoint y: 20, endPoint x: 73, endPoint y: 19, distance: 65.9
click at [73, 19] on div ".a-20{fill:#fff;} Hire an Expert Nutrition Facts Labeling Recipes Costs Custom …" at bounding box center [381, 279] width 763 height 559
click at [115, 14] on div "HGF - Rice Cake" at bounding box center [151, 21] width 93 height 16
click at [115, 14] on input "HGF - Rice Cake" at bounding box center [371, 21] width 532 height 16
click at [512, 19] on input "Rice Cake" at bounding box center [371, 21] width 532 height 16
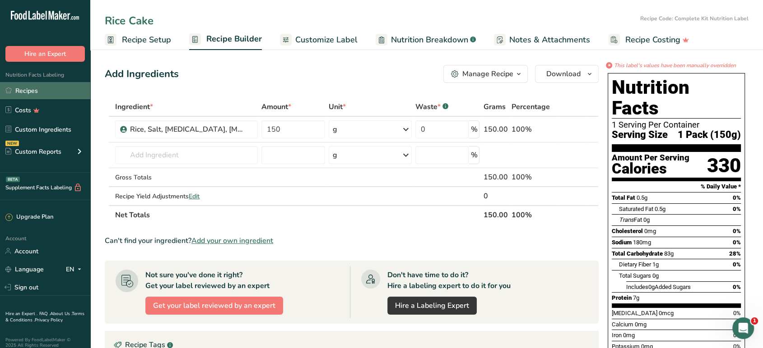
type input "Rice Cake"
click at [59, 93] on link "Recipes" at bounding box center [45, 90] width 90 height 17
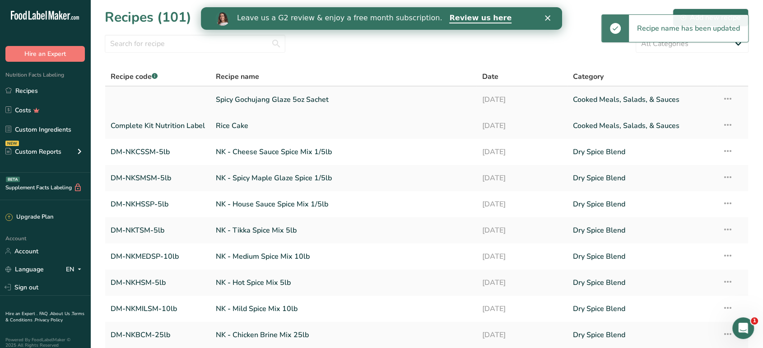
click at [270, 98] on link "Spicy Gochujang Glaze 5oz Sachet" at bounding box center [343, 99] width 255 height 19
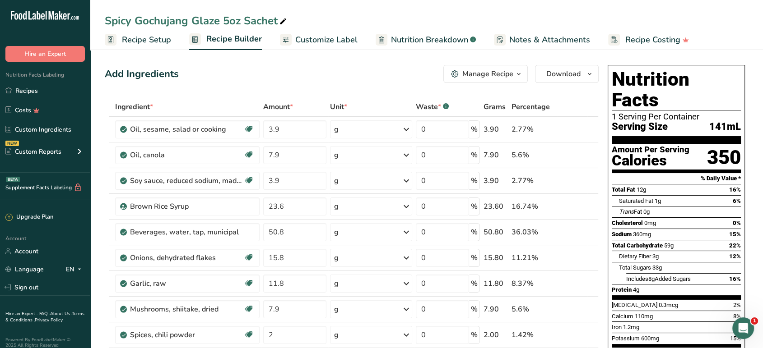
click at [332, 41] on span "Customize Label" at bounding box center [326, 40] width 62 height 12
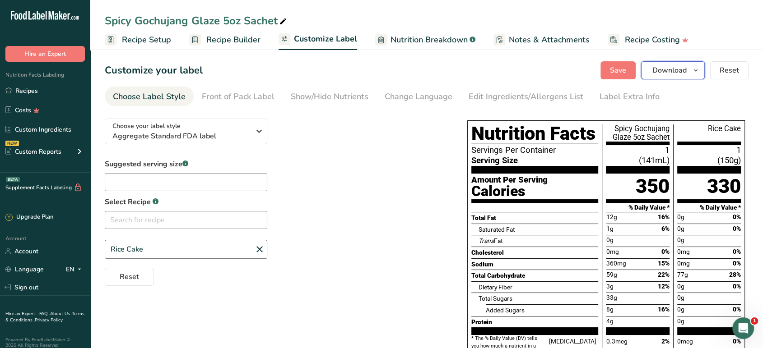
click at [694, 68] on icon "button" at bounding box center [695, 70] width 7 height 11
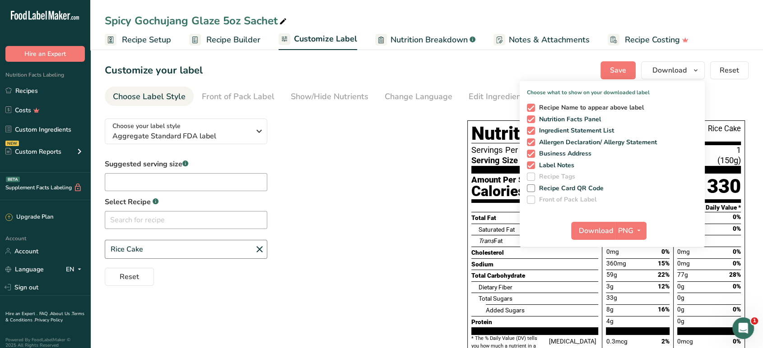
click at [532, 105] on span at bounding box center [531, 108] width 8 height 8
click at [532, 105] on input "Recipe Name to appear above label" at bounding box center [530, 108] width 6 height 6
checkbox input "false"
click at [632, 230] on span "PNG" at bounding box center [625, 231] width 15 height 11
click at [602, 228] on span "Download" at bounding box center [596, 231] width 34 height 11
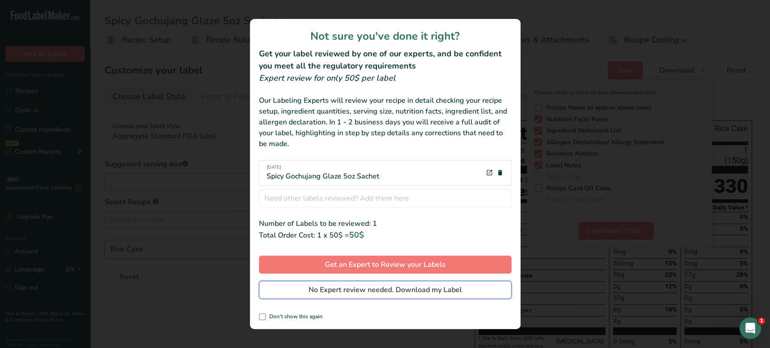
click at [351, 292] on span "No Expert review needed. Download my Label" at bounding box center [385, 290] width 153 height 11
